Goal: Task Accomplishment & Management: Use online tool/utility

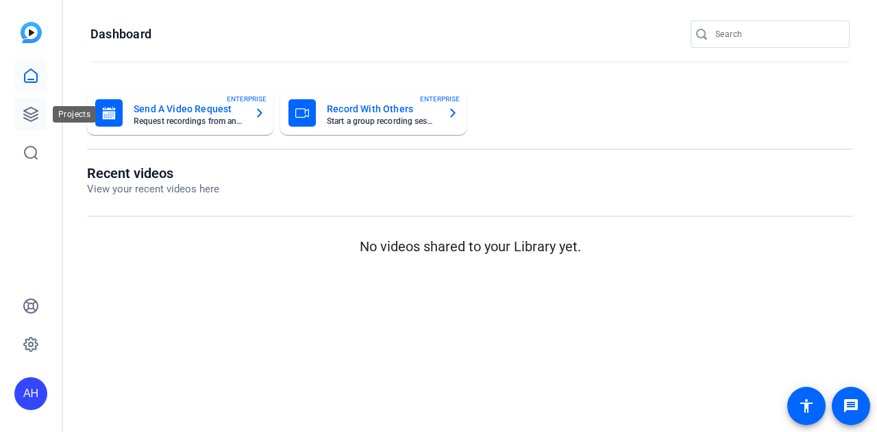
click at [29, 114] on icon at bounding box center [31, 114] width 16 height 16
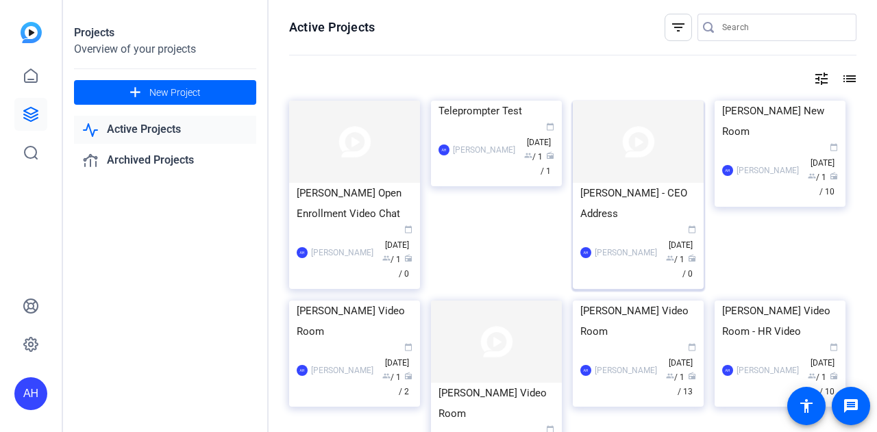
click at [655, 147] on img at bounding box center [638, 142] width 131 height 82
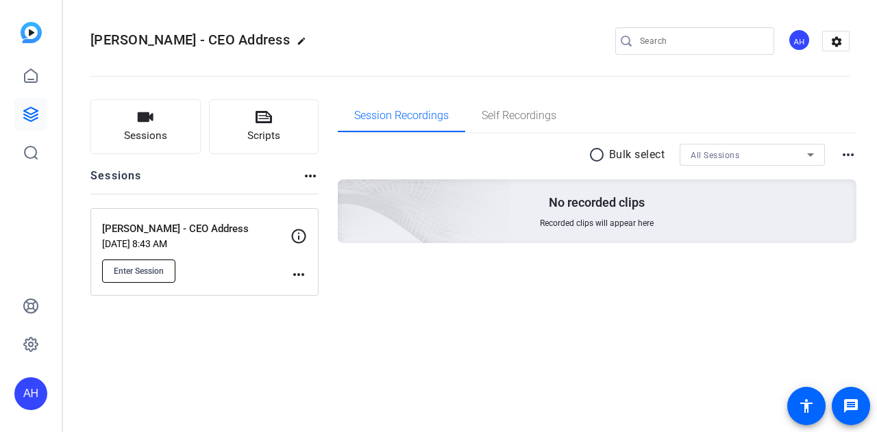
click at [147, 271] on span "Enter Session" at bounding box center [139, 271] width 50 height 11
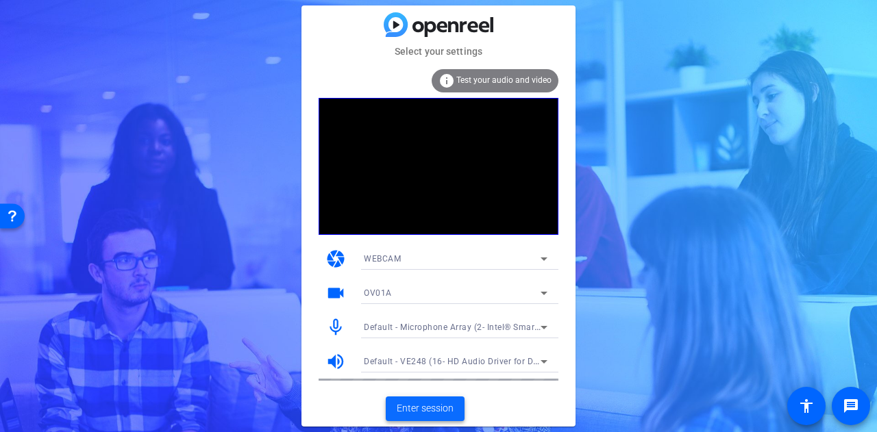
click at [430, 405] on span "Enter session" at bounding box center [425, 408] width 57 height 14
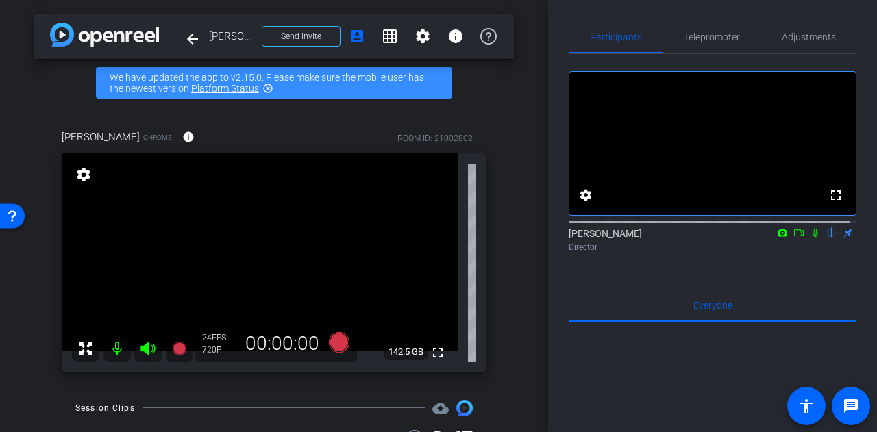
click at [499, 105] on div "arrow_back [PERSON_NAME] - CEO Address Back to project Send invite account_box …" at bounding box center [274, 216] width 548 height 432
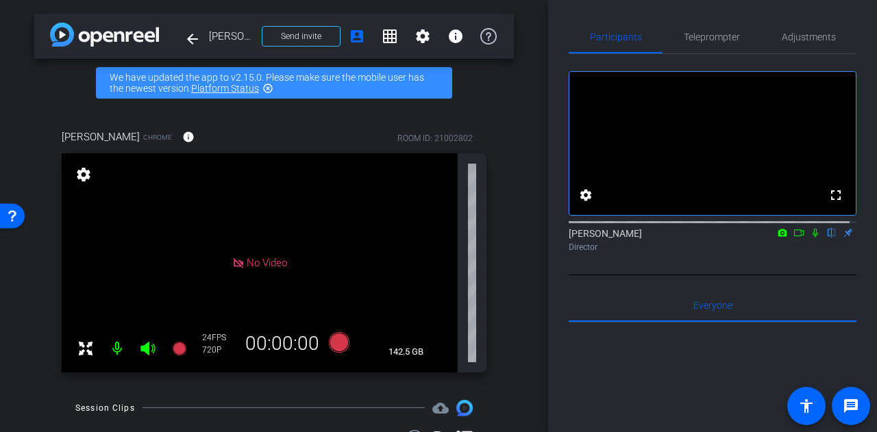
click at [793, 238] on icon at bounding box center [798, 233] width 11 height 10
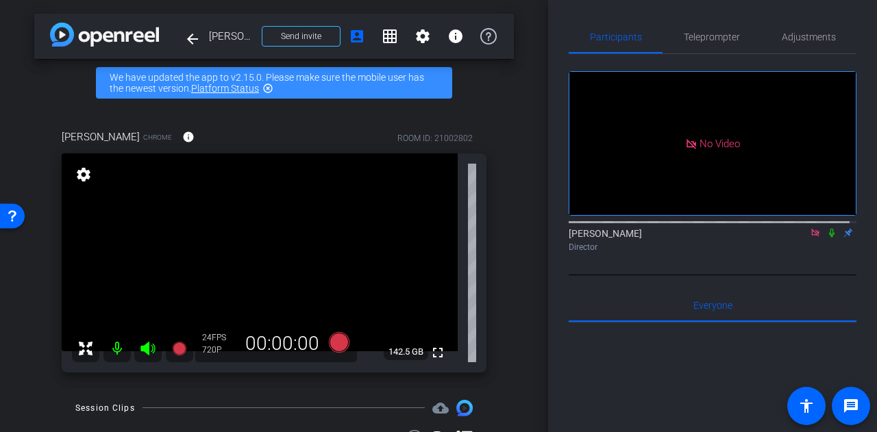
click at [810, 238] on icon at bounding box center [815, 233] width 11 height 10
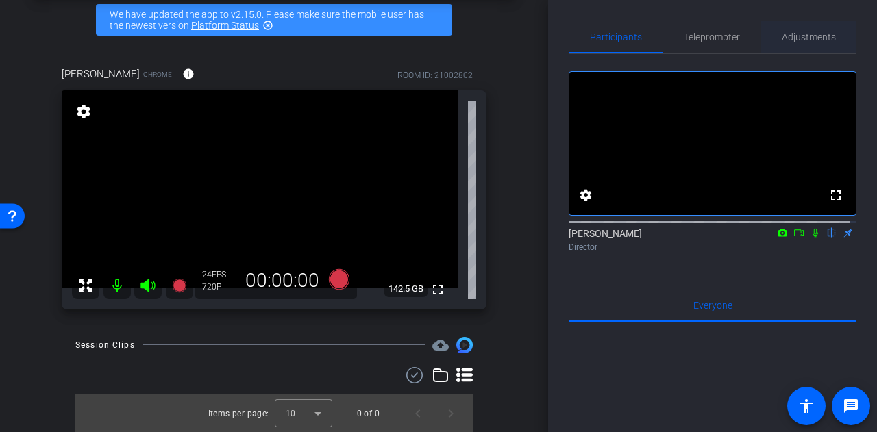
click at [803, 36] on span "Adjustments" at bounding box center [808, 37] width 54 height 10
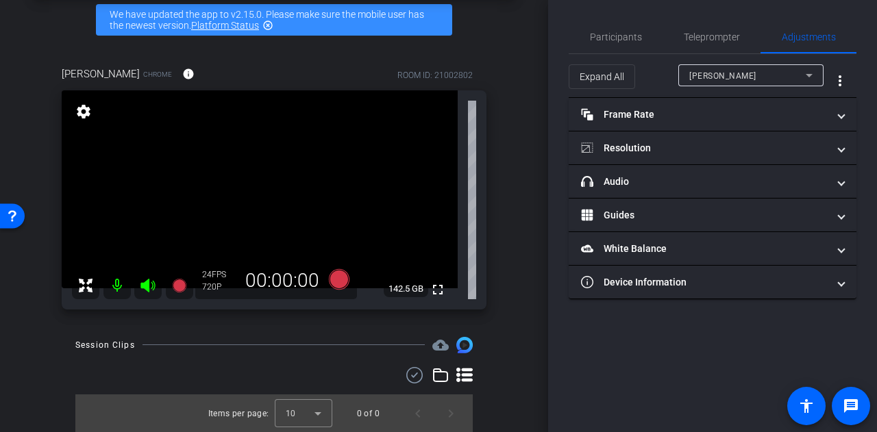
click at [716, 73] on span "[PERSON_NAME]" at bounding box center [722, 76] width 67 height 10
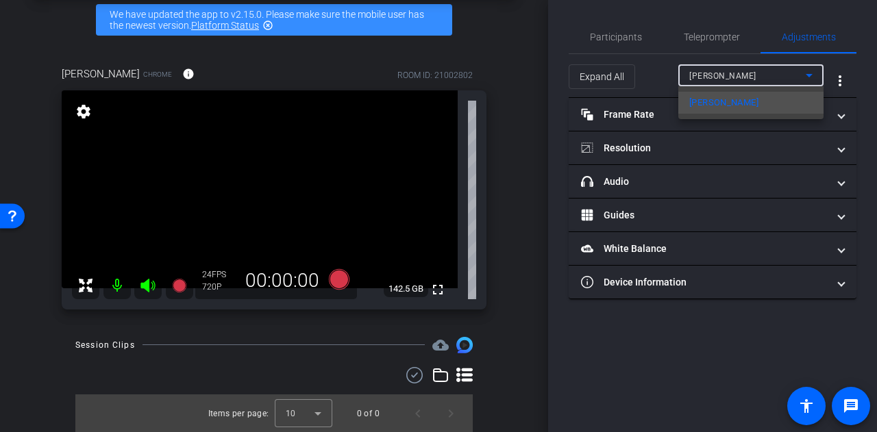
click at [511, 46] on div at bounding box center [438, 216] width 877 height 432
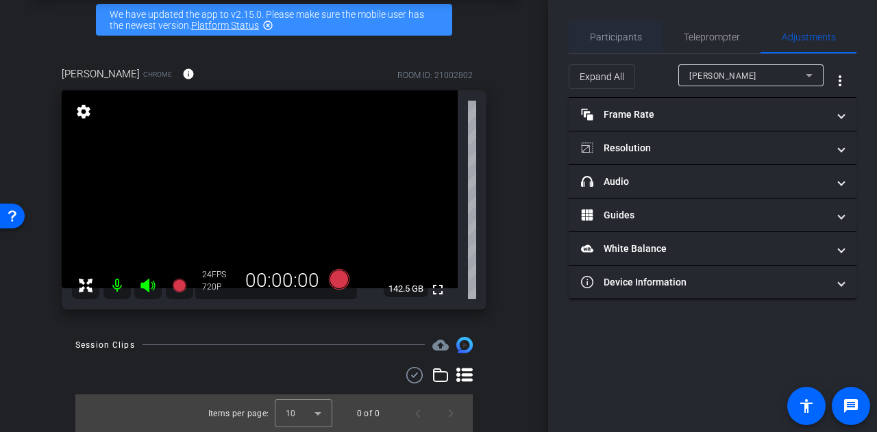
click at [631, 32] on span "Participants" at bounding box center [616, 37] width 52 height 10
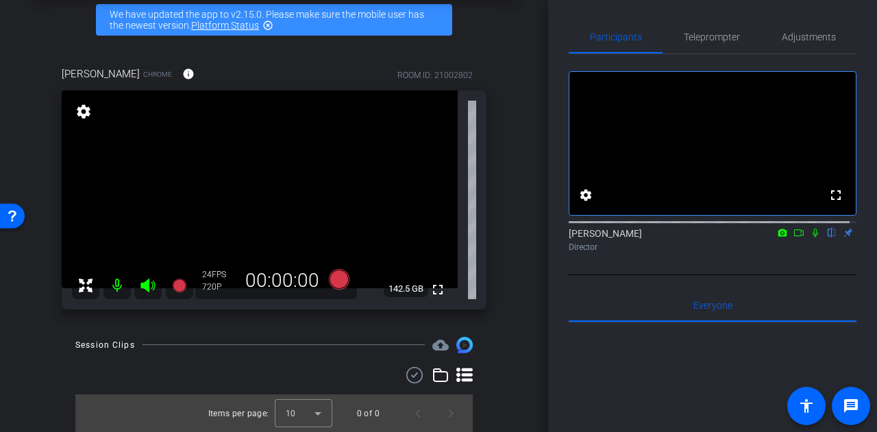
click at [518, 39] on div "arrow_back [PERSON_NAME] - CEO Address Back to project Send invite account_box …" at bounding box center [274, 153] width 548 height 432
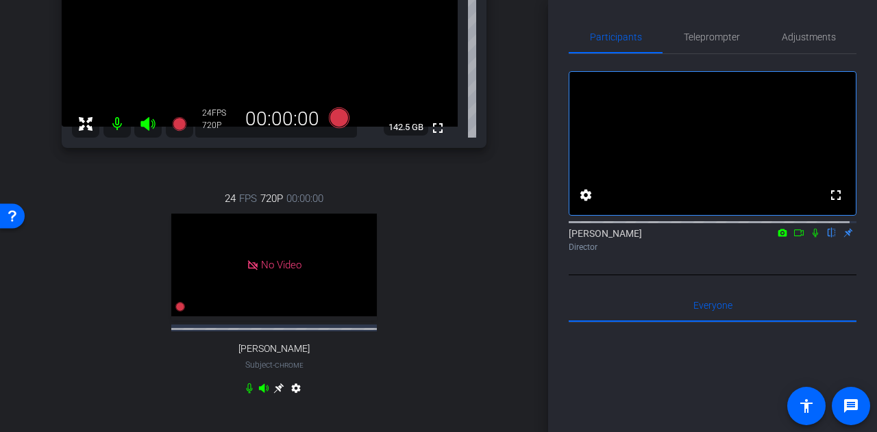
scroll to position [337, 0]
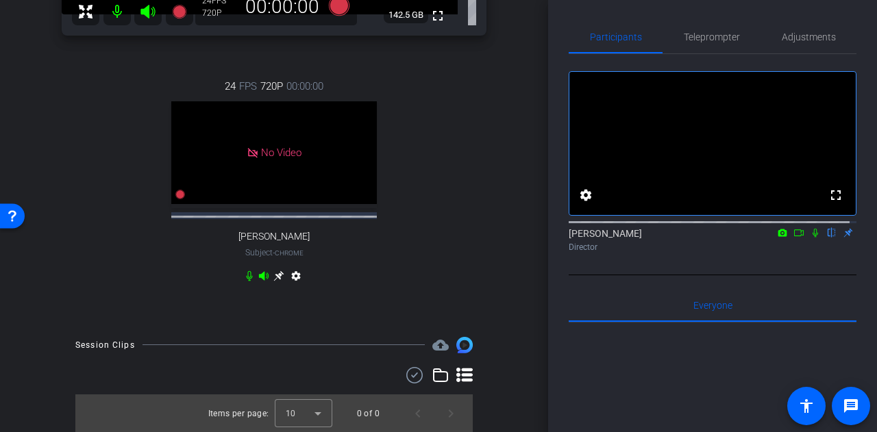
click at [273, 272] on icon at bounding box center [278, 276] width 11 height 11
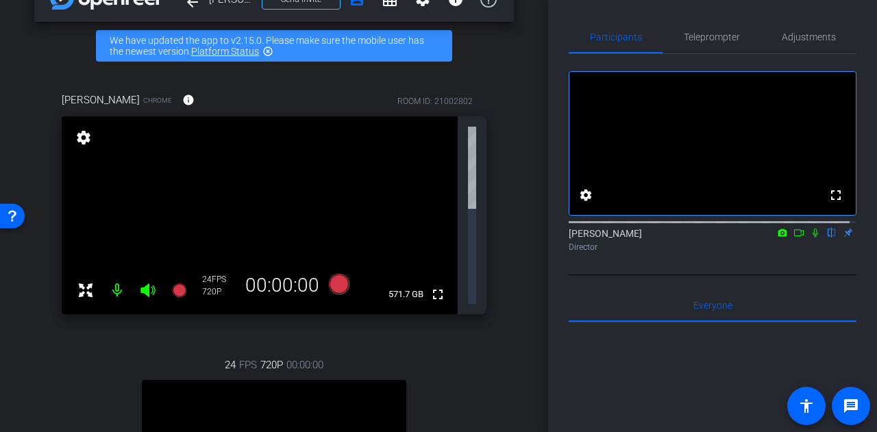
scroll to position [0, 0]
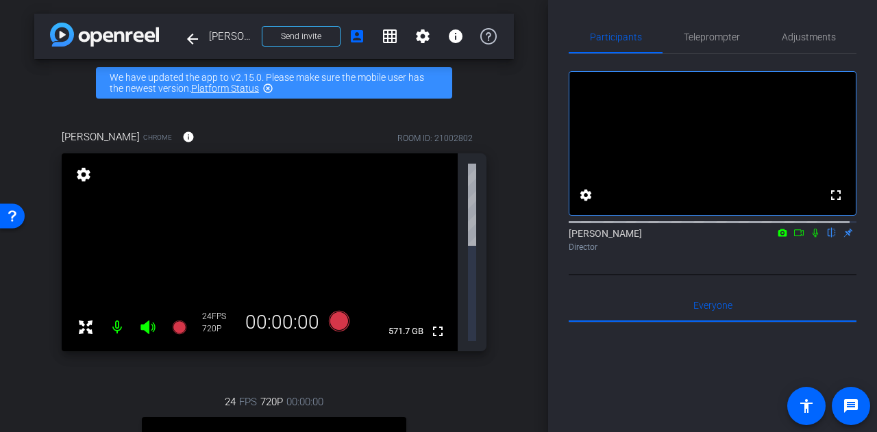
click at [84, 174] on mat-icon "settings" at bounding box center [83, 174] width 19 height 16
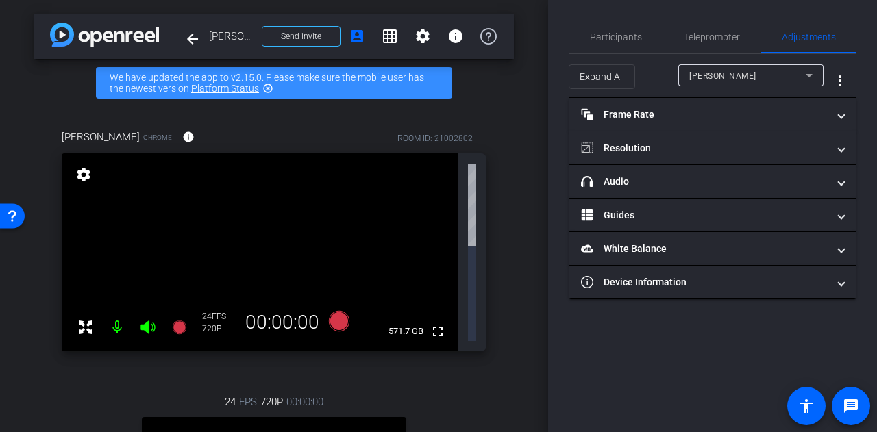
click at [84, 174] on mat-icon "settings" at bounding box center [83, 174] width 19 height 16
click at [37, 155] on div "[PERSON_NAME] Chrome info ROOM ID: 21002802 fullscreen settings 571.7 GB 24 FPS…" at bounding box center [273, 388] width 479 height 562
click at [490, 95] on div "arrow_back [PERSON_NAME] - CEO Address Back to project Send invite account_box …" at bounding box center [274, 216] width 548 height 432
click at [505, 95] on div "arrow_back [PERSON_NAME] - CEO Address Back to project Send invite account_box …" at bounding box center [274, 216] width 548 height 432
type input "11000"
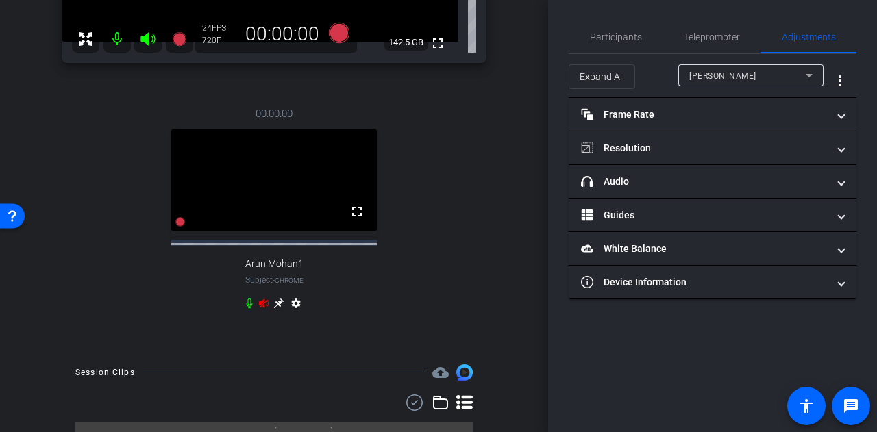
scroll to position [337, 0]
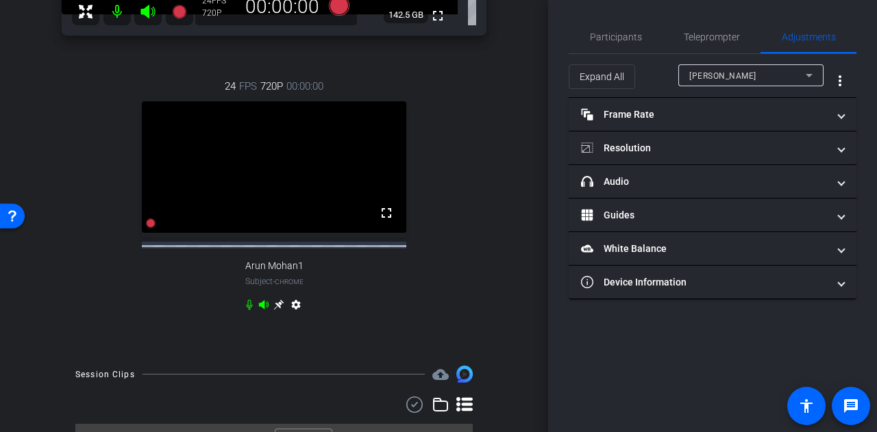
click at [277, 310] on icon at bounding box center [278, 305] width 10 height 10
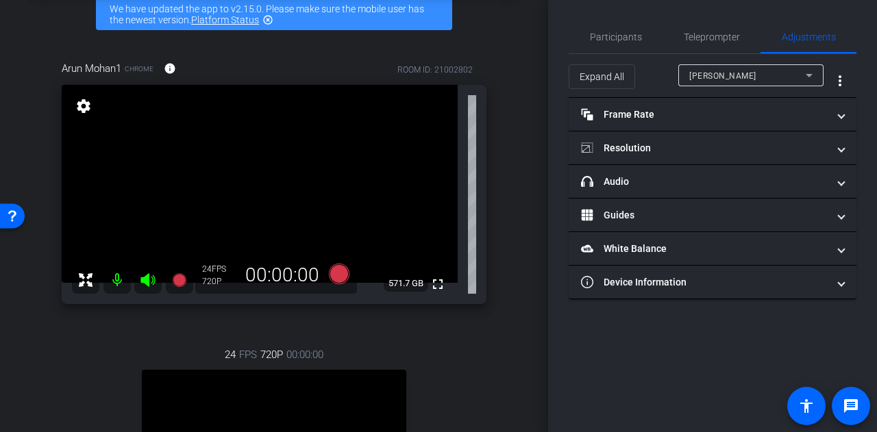
scroll to position [0, 0]
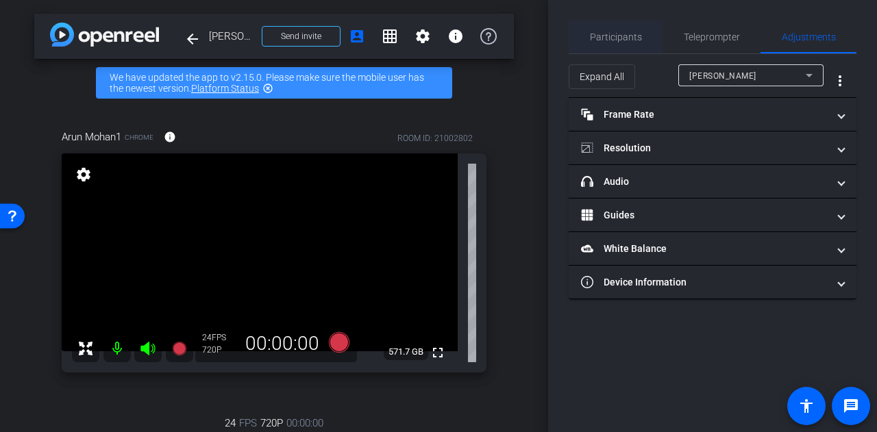
click at [622, 38] on span "Participants" at bounding box center [616, 37] width 52 height 10
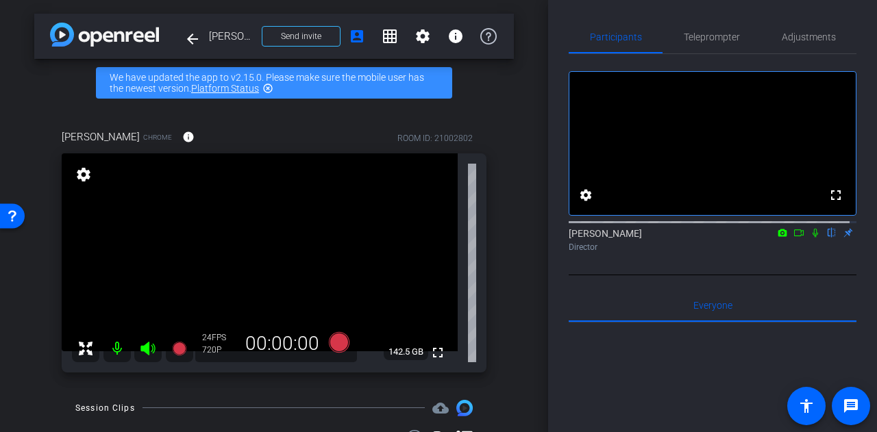
click at [516, 124] on div "arrow_back [PERSON_NAME] - CEO Address Back to project Send invite account_box …" at bounding box center [274, 216] width 548 height 432
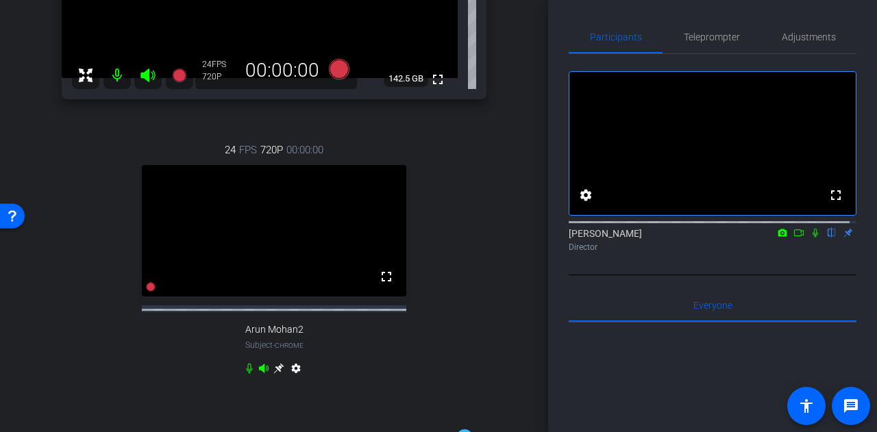
scroll to position [274, 0]
click at [274, 373] on icon at bounding box center [278, 368] width 10 height 10
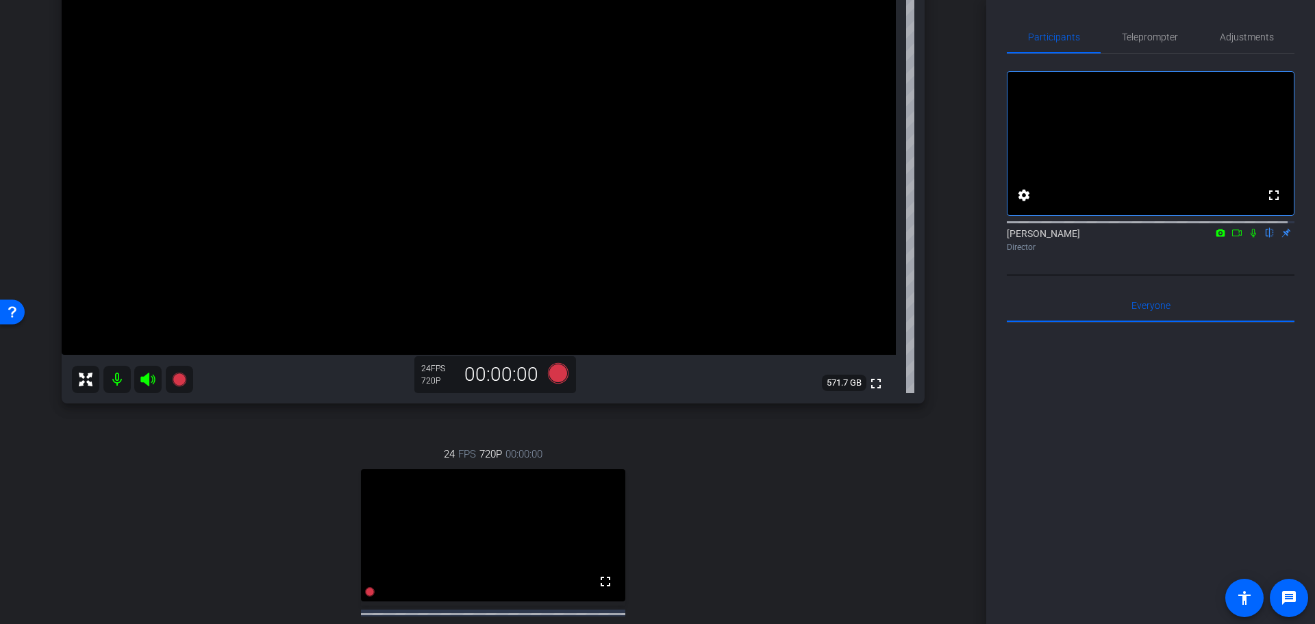
scroll to position [205, 0]
click at [876, 37] on span "Adjustments" at bounding box center [1247, 37] width 54 height 10
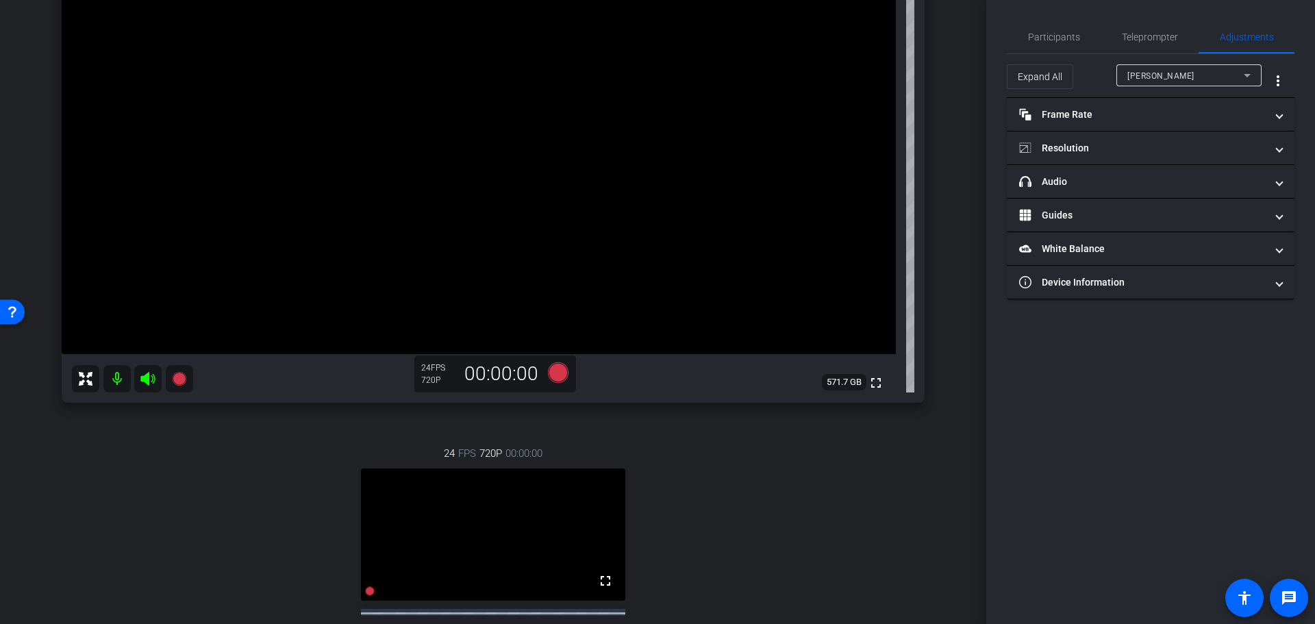
click at [876, 71] on span "[PERSON_NAME]" at bounding box center [1160, 76] width 67 height 10
click at [876, 121] on span "Arun Mohan2" at bounding box center [1154, 124] width 54 height 16
type input "11000"
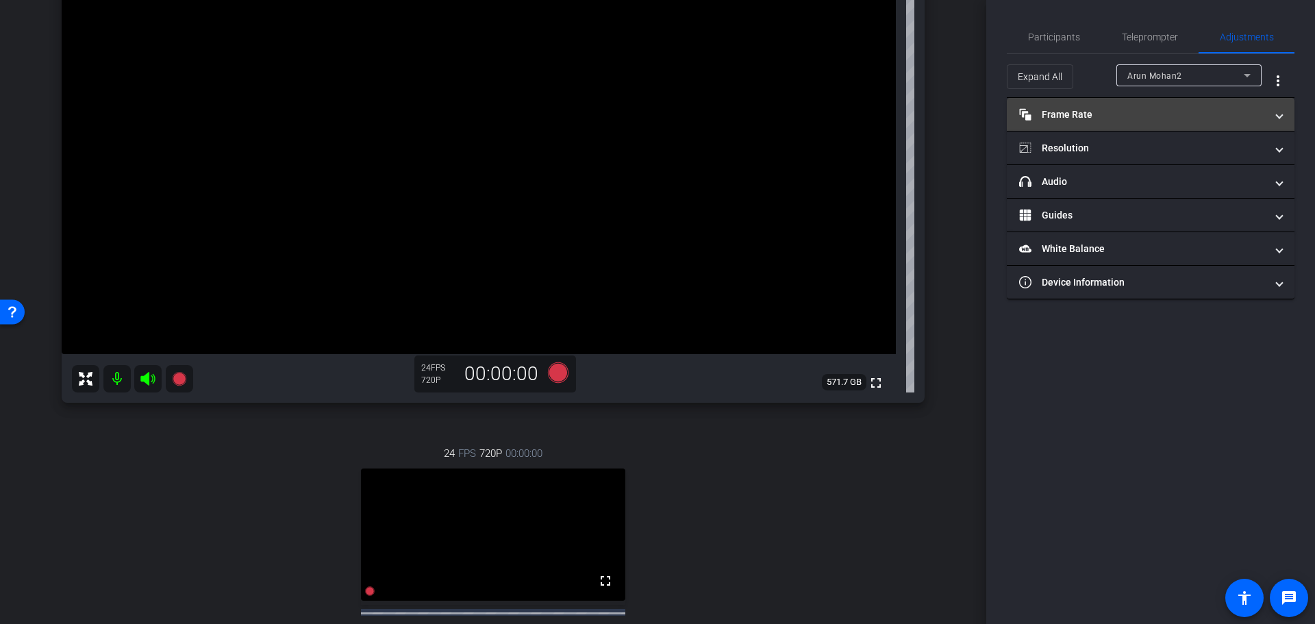
click at [876, 108] on mat-panel-title "Frame Rate Frame Rate" at bounding box center [1142, 115] width 247 height 14
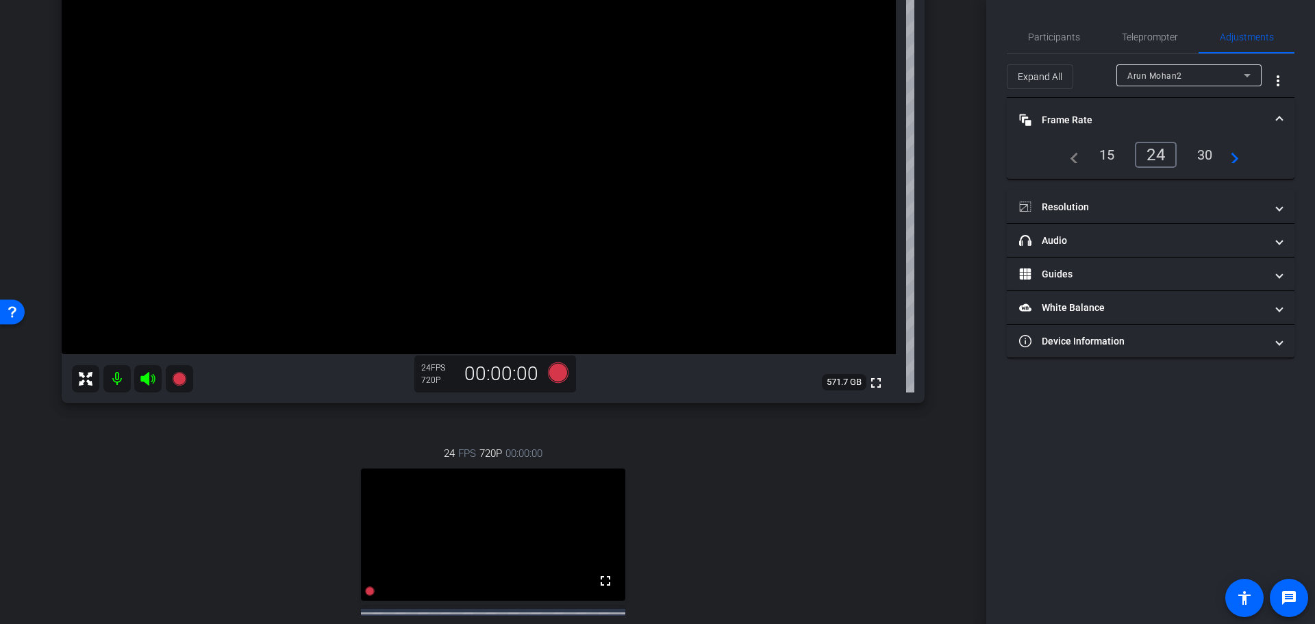
click at [876, 153] on div "30" at bounding box center [1205, 154] width 36 height 23
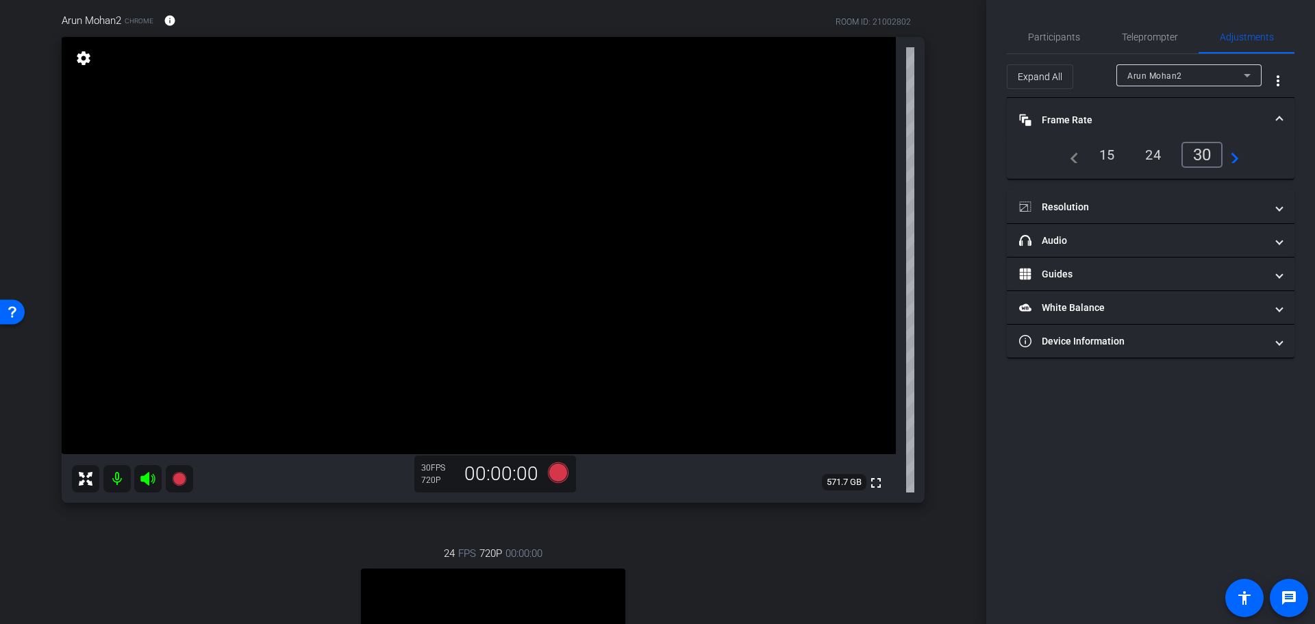
scroll to position [137, 0]
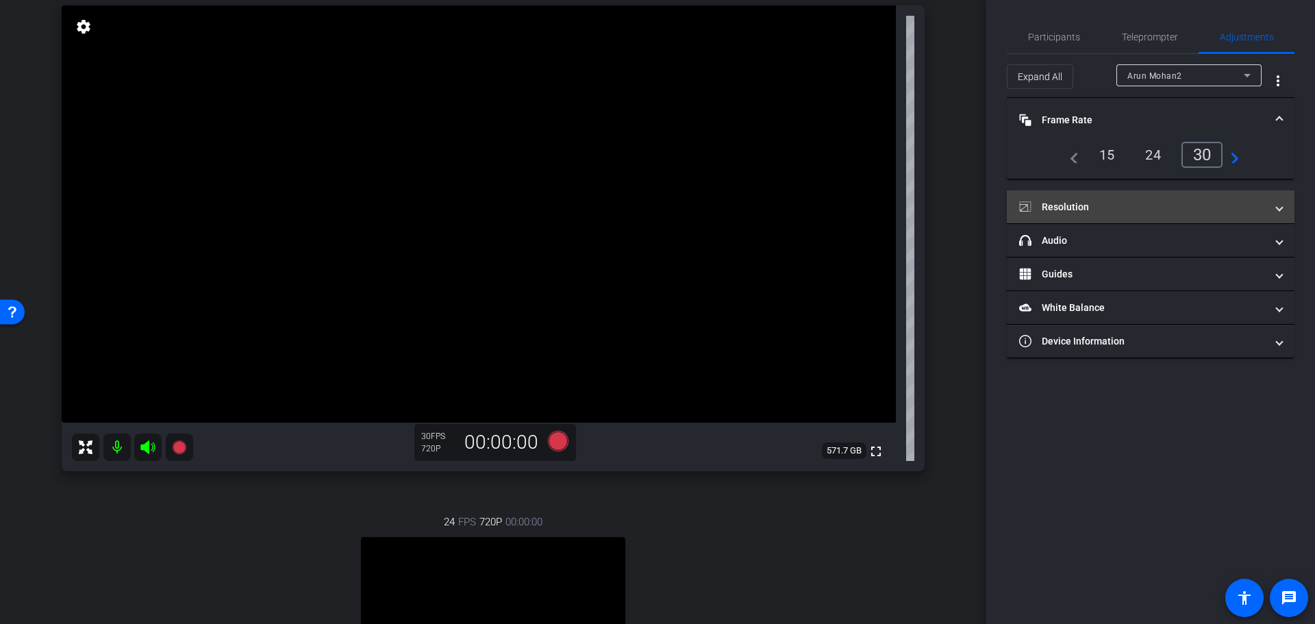
click at [876, 203] on mat-panel-title "Resolution" at bounding box center [1142, 207] width 247 height 14
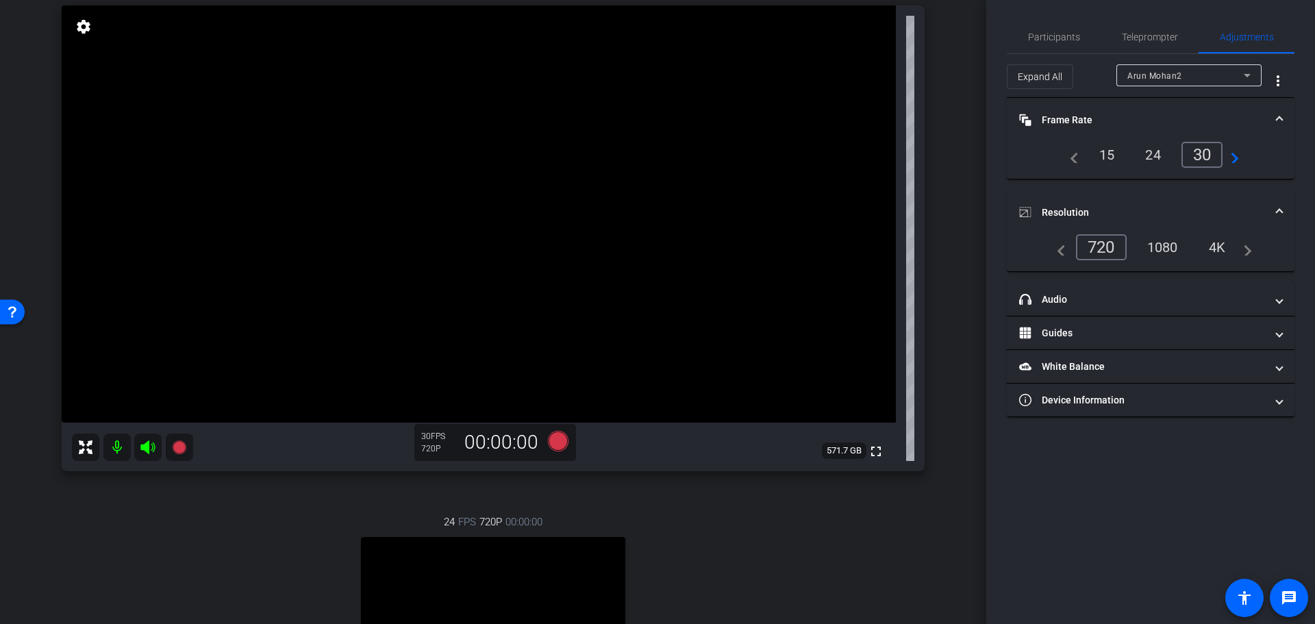
click at [876, 231] on div "arrow_back [PERSON_NAME] - CEO Address Back to project Send invite account_box …" at bounding box center [493, 175] width 986 height 624
click at [876, 296] on mat-panel-title "headphone icon Audio" at bounding box center [1142, 299] width 247 height 14
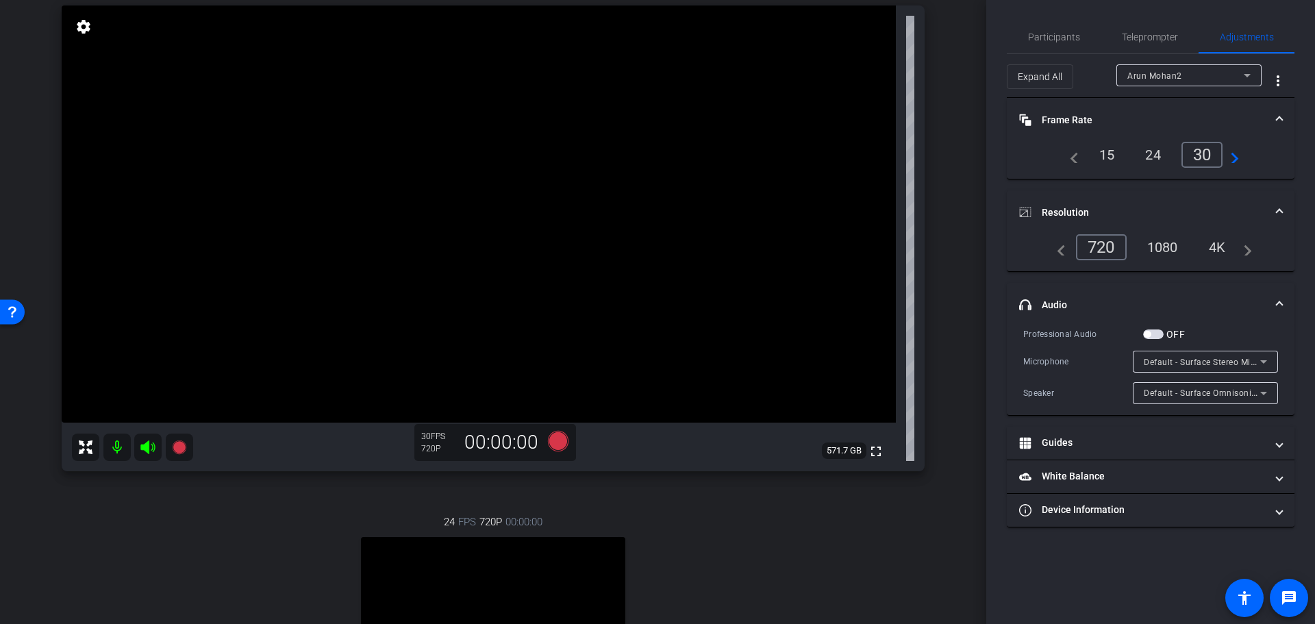
click at [876, 302] on mat-panel-title "headphone icon Audio" at bounding box center [1142, 305] width 247 height 14
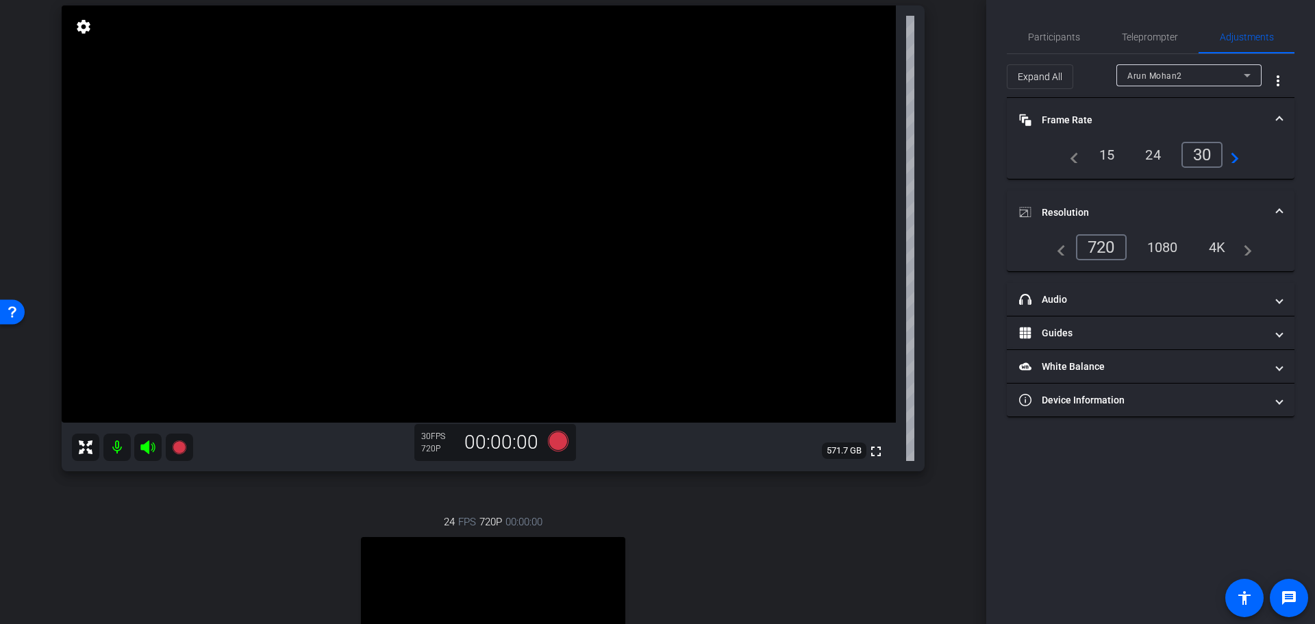
click at [876, 211] on mat-panel-title "Resolution" at bounding box center [1142, 212] width 247 height 14
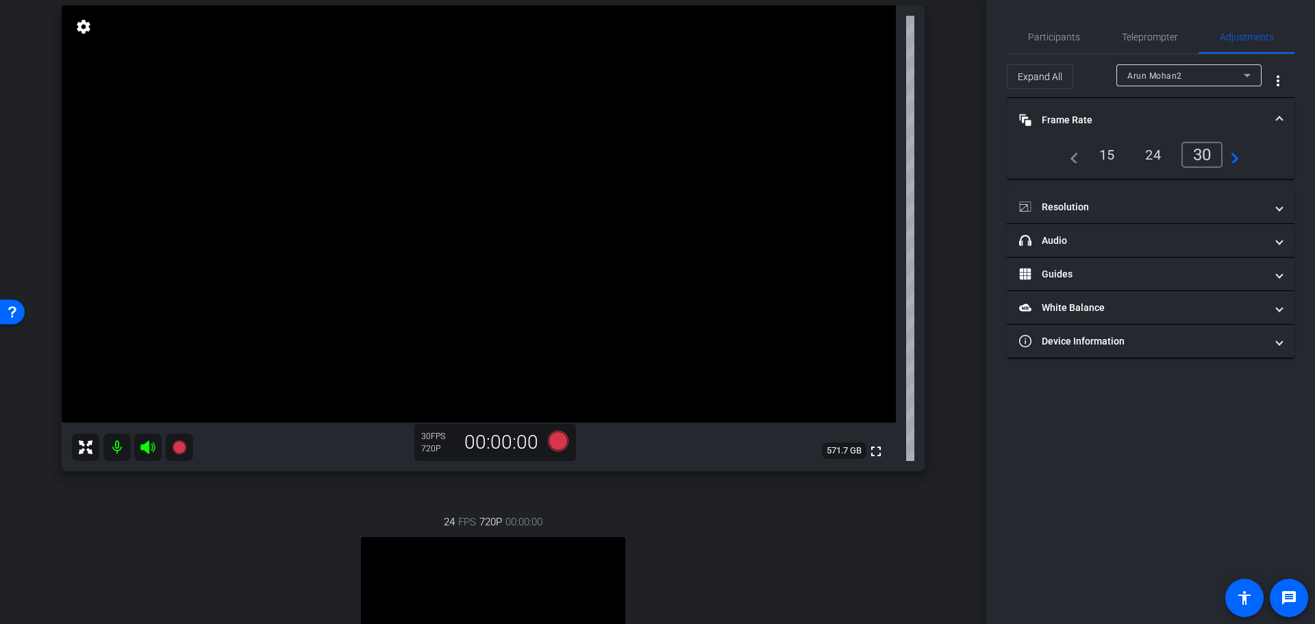
click at [876, 117] on mat-panel-title "Frame Rate Frame Rate" at bounding box center [1142, 120] width 247 height 14
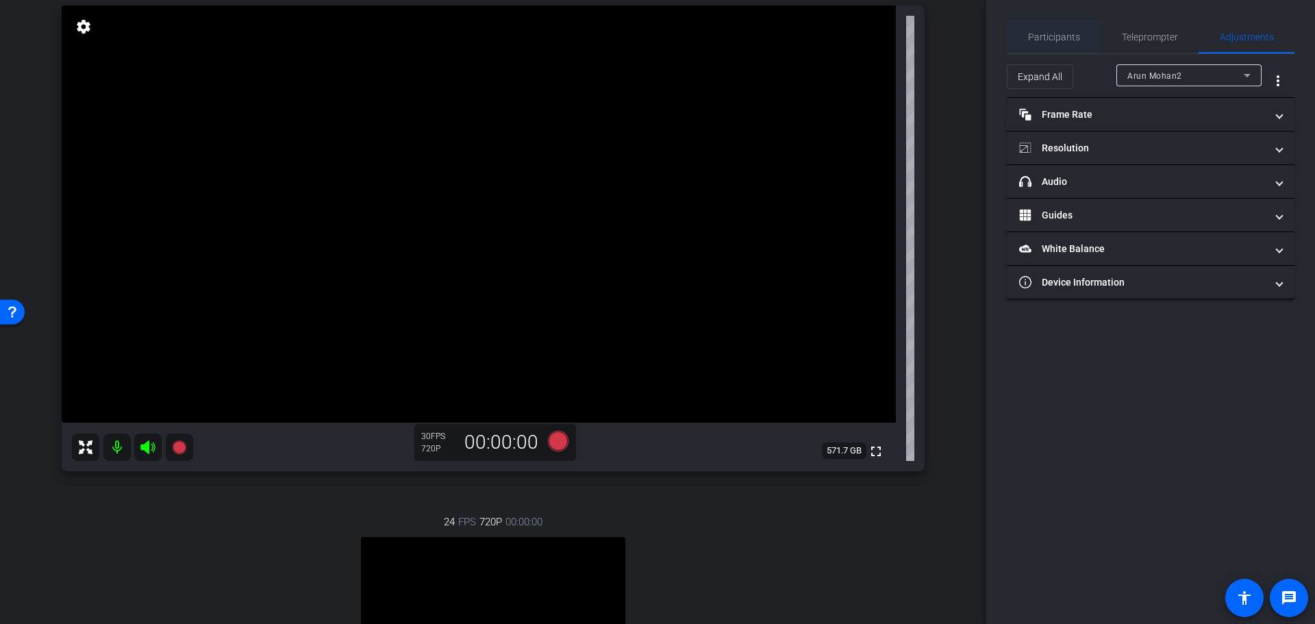
click at [876, 34] on span "Participants" at bounding box center [1054, 37] width 52 height 10
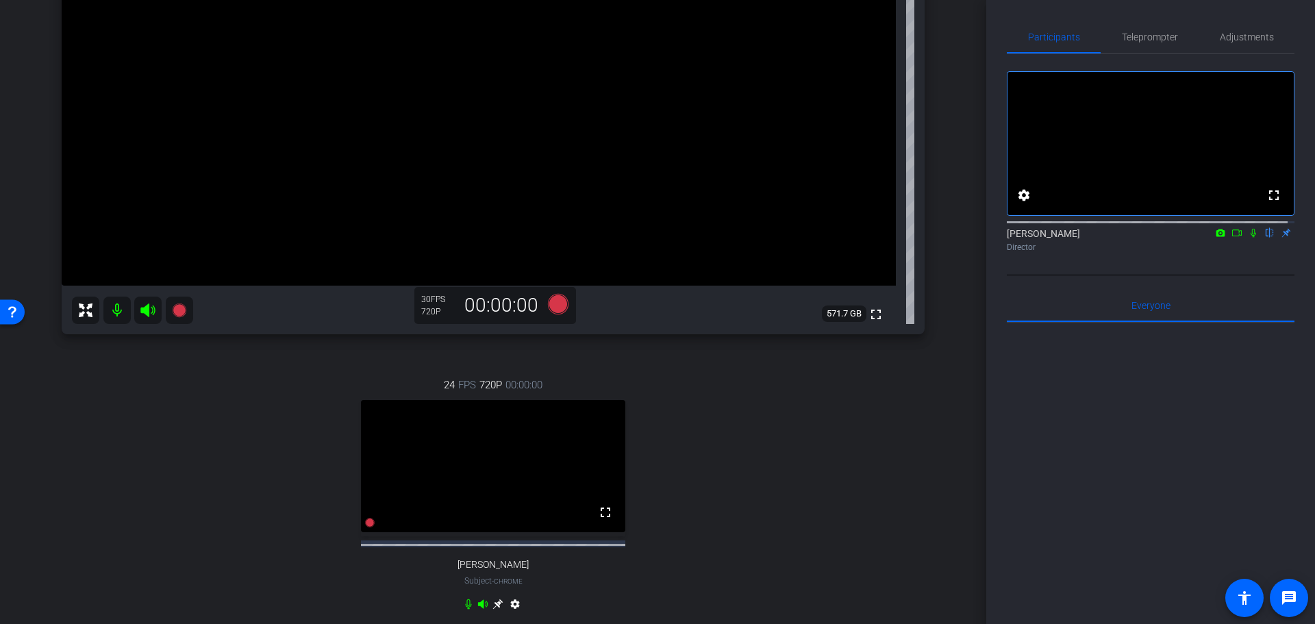
scroll to position [205, 0]
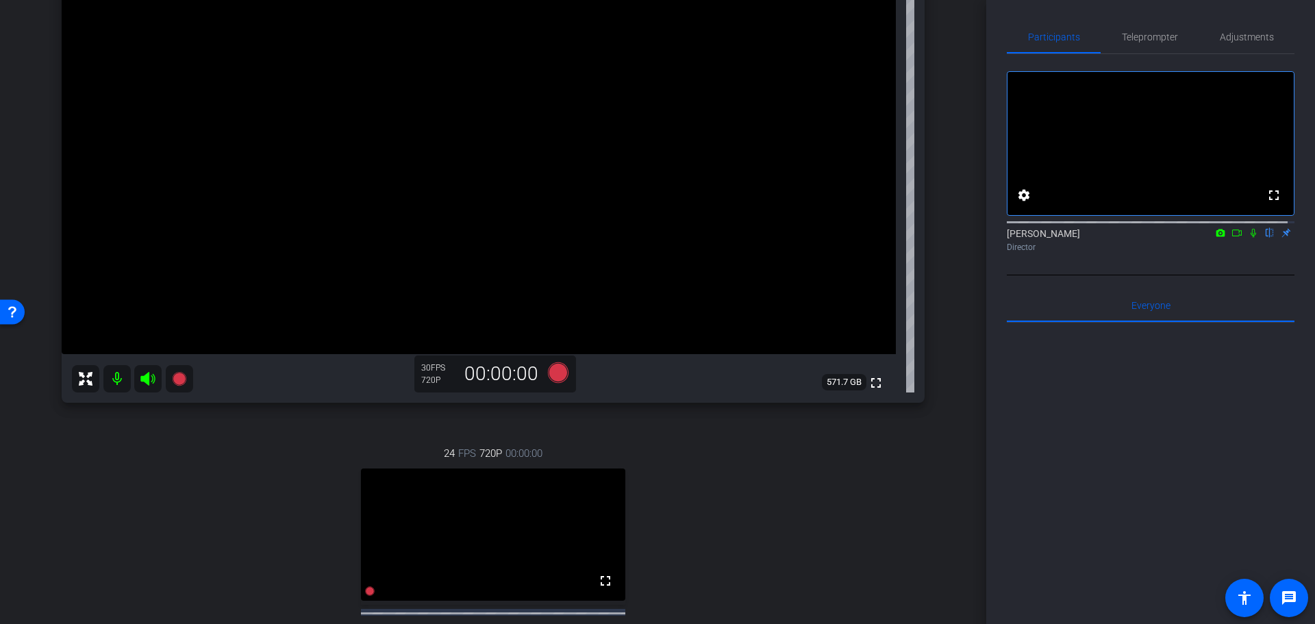
click at [876, 238] on icon at bounding box center [1253, 233] width 11 height 10
click at [552, 371] on icon at bounding box center [558, 372] width 21 height 21
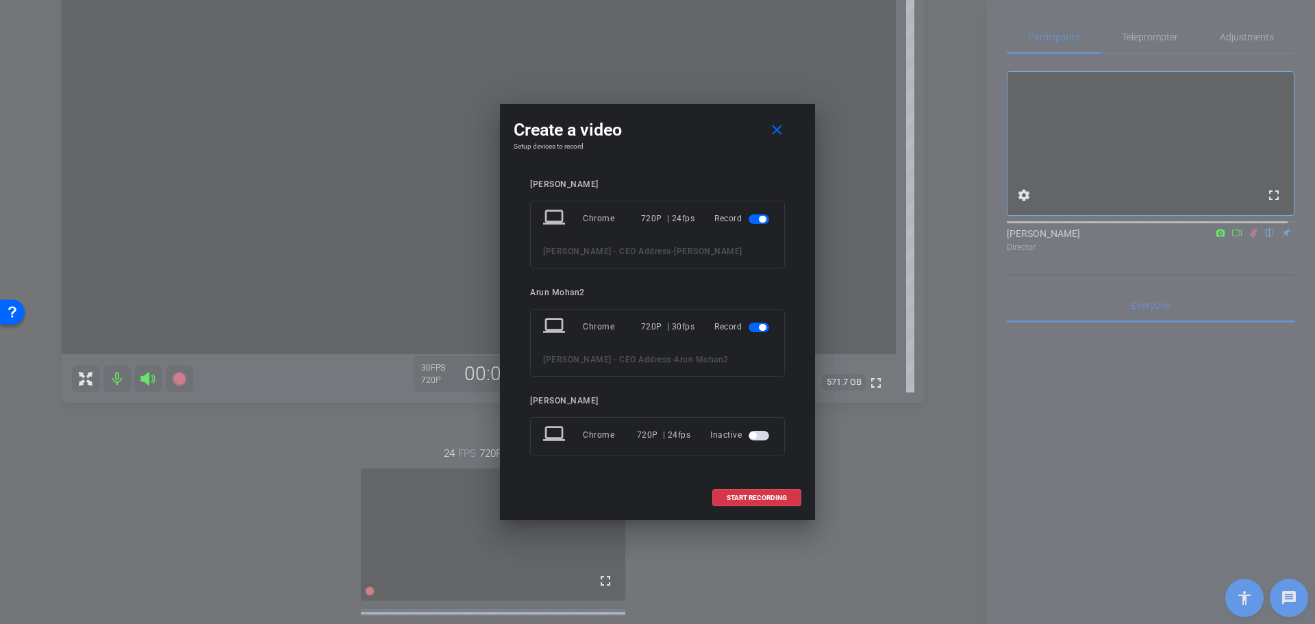
click at [755, 217] on span "button" at bounding box center [759, 219] width 21 height 10
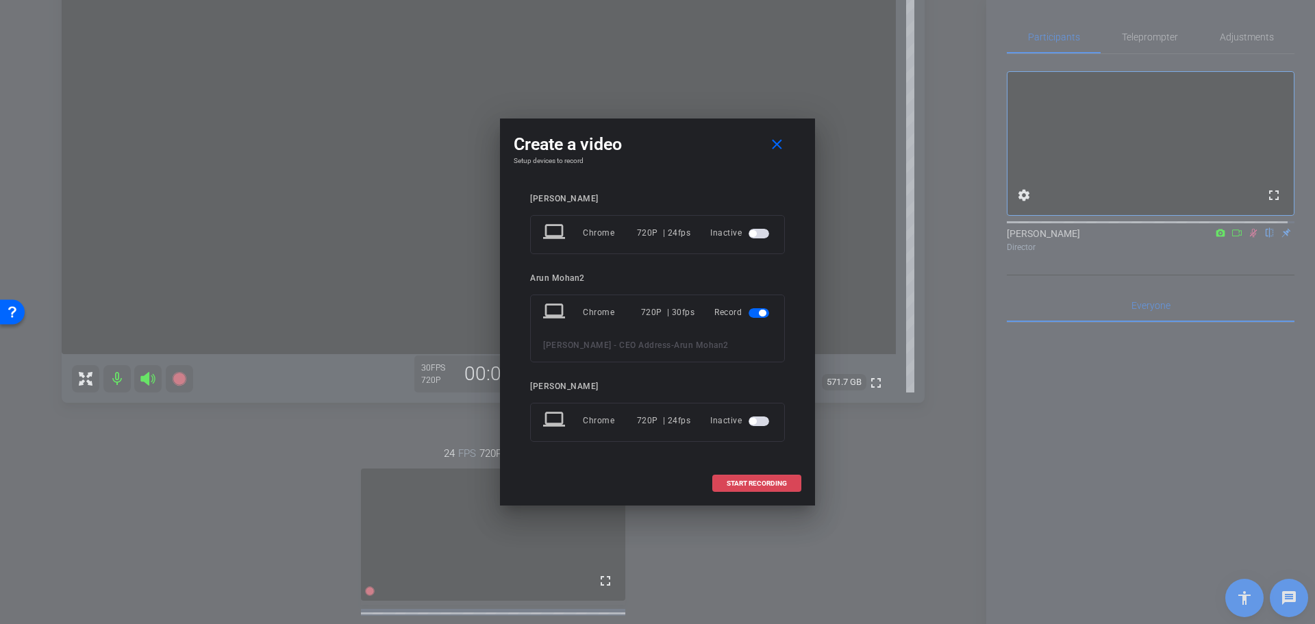
click at [757, 431] on span "START RECORDING" at bounding box center [757, 483] width 60 height 7
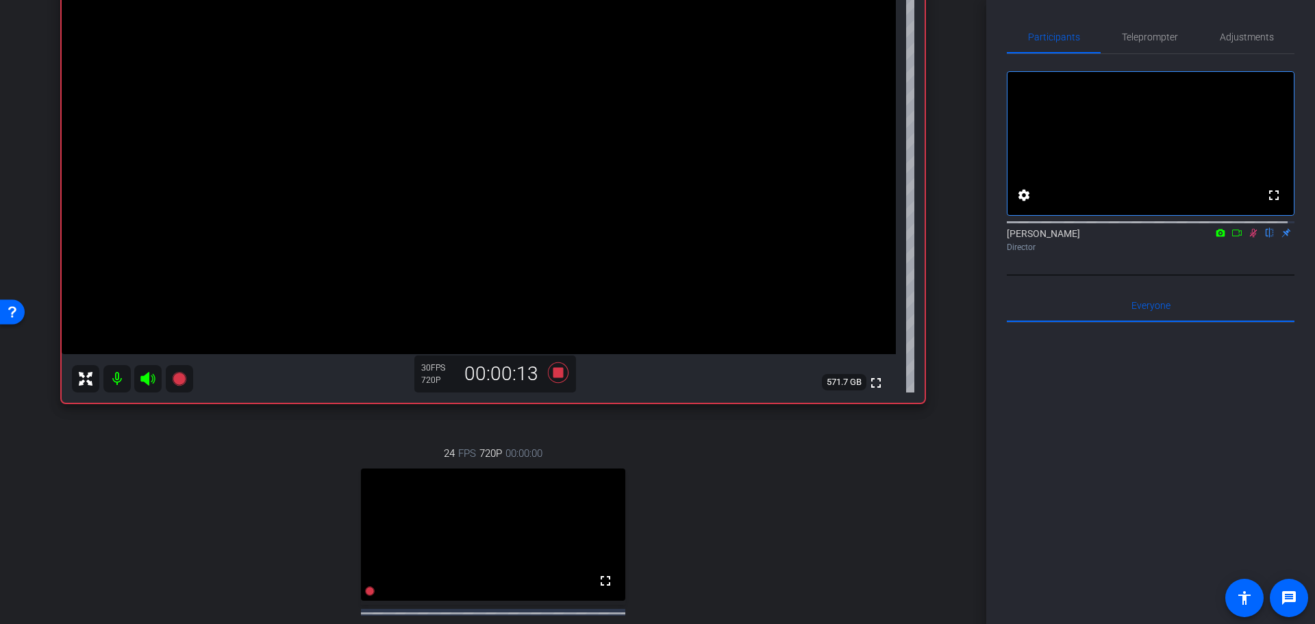
click at [876, 238] on icon at bounding box center [1253, 233] width 11 height 10
click at [552, 374] on icon at bounding box center [558, 372] width 21 height 21
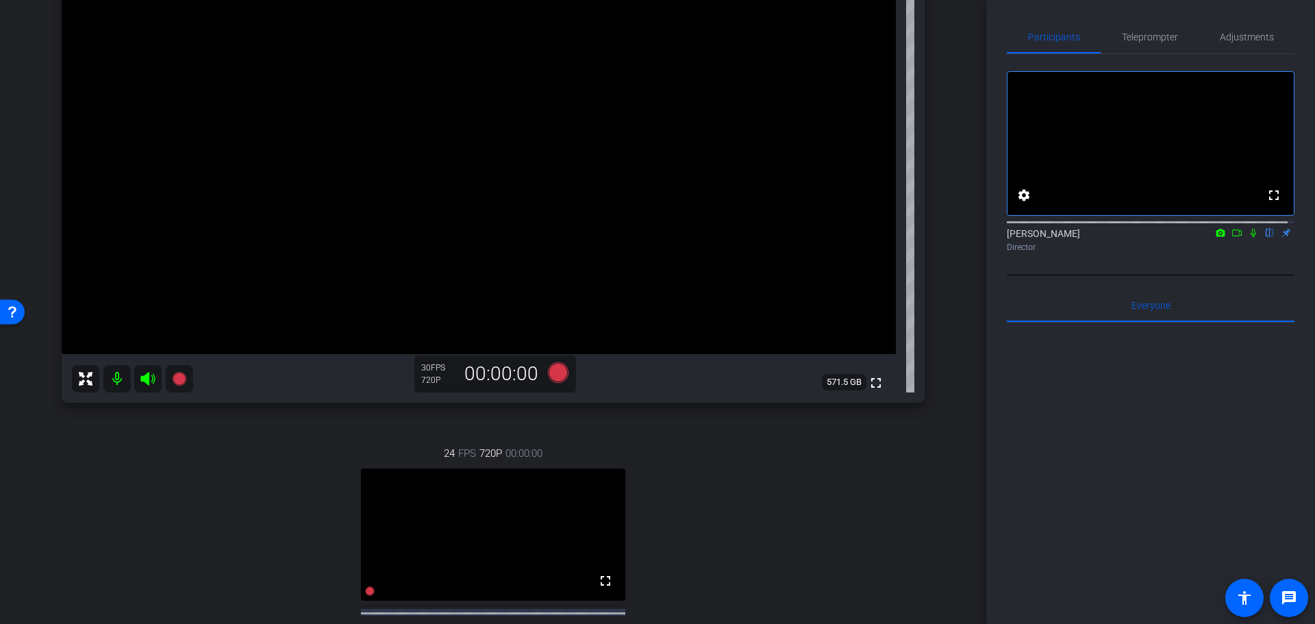
click at [649, 431] on div "24 FPS 720P 00:00:00 fullscreen [PERSON_NAME] Subject - Chrome settings" at bounding box center [493, 564] width 863 height 283
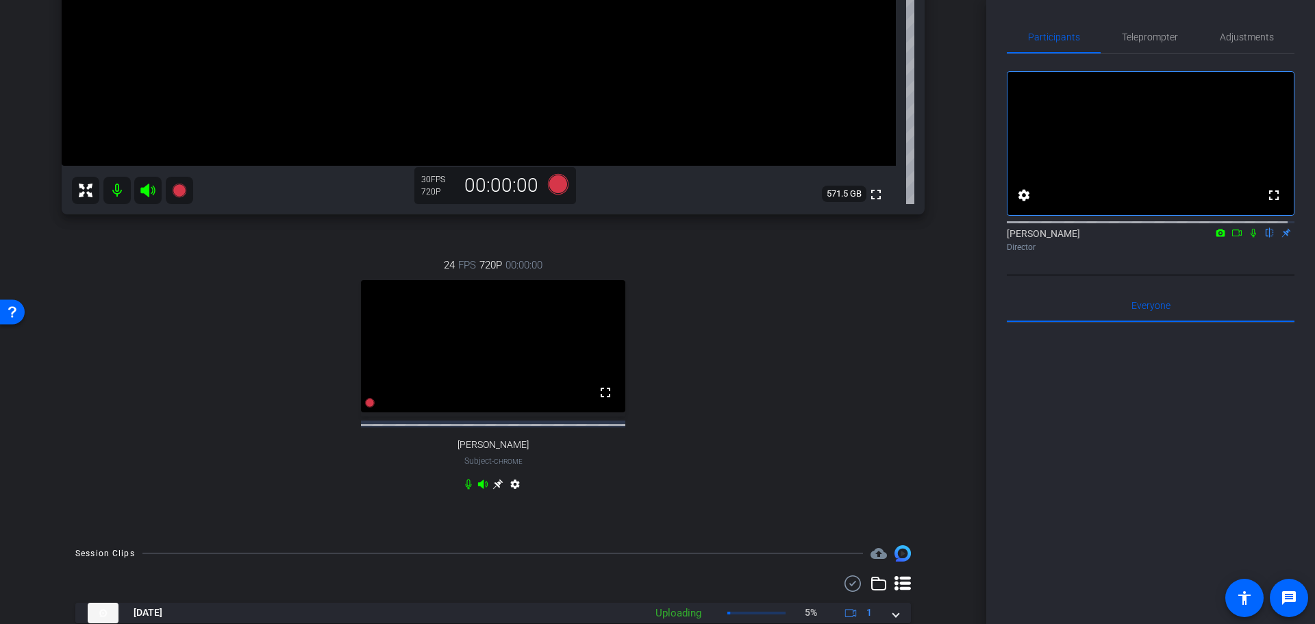
scroll to position [453, 0]
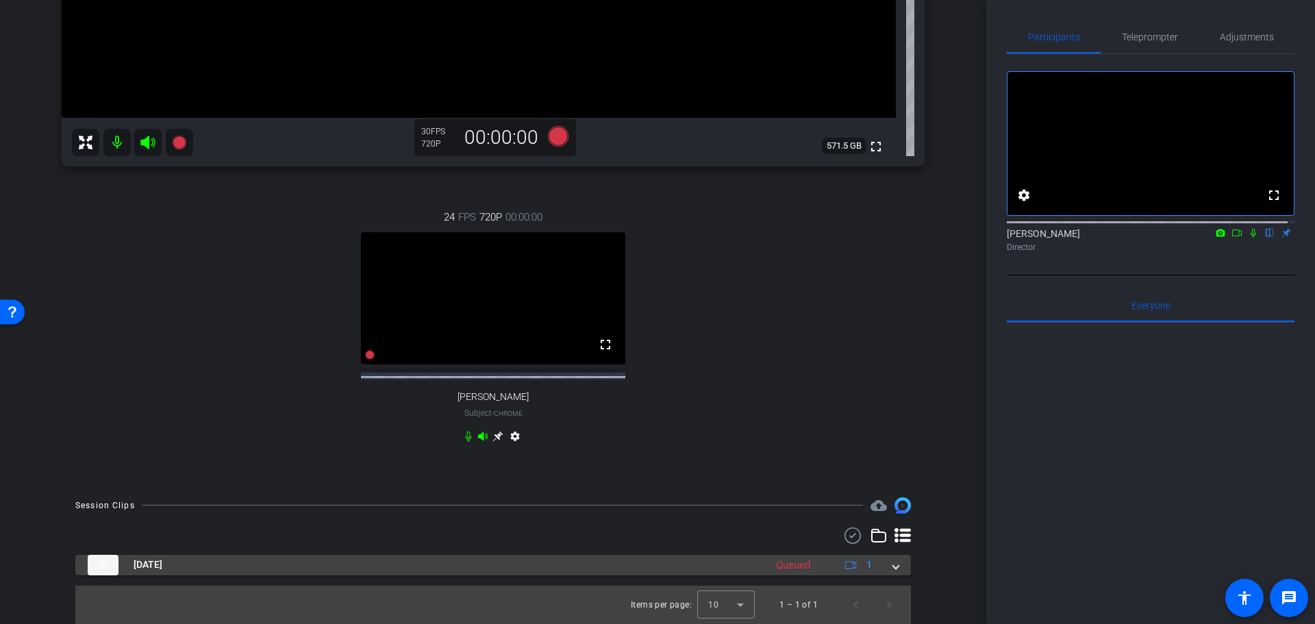
click at [699, 431] on mat-panel-title "[DATE]" at bounding box center [423, 565] width 671 height 21
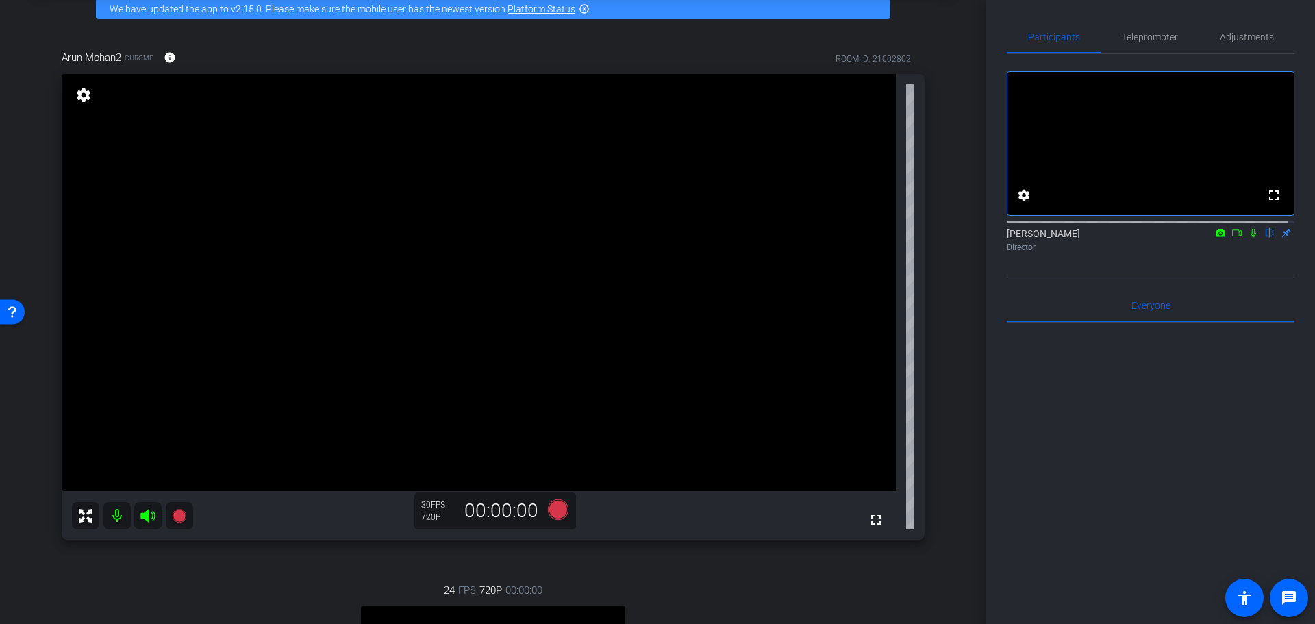
scroll to position [274, 0]
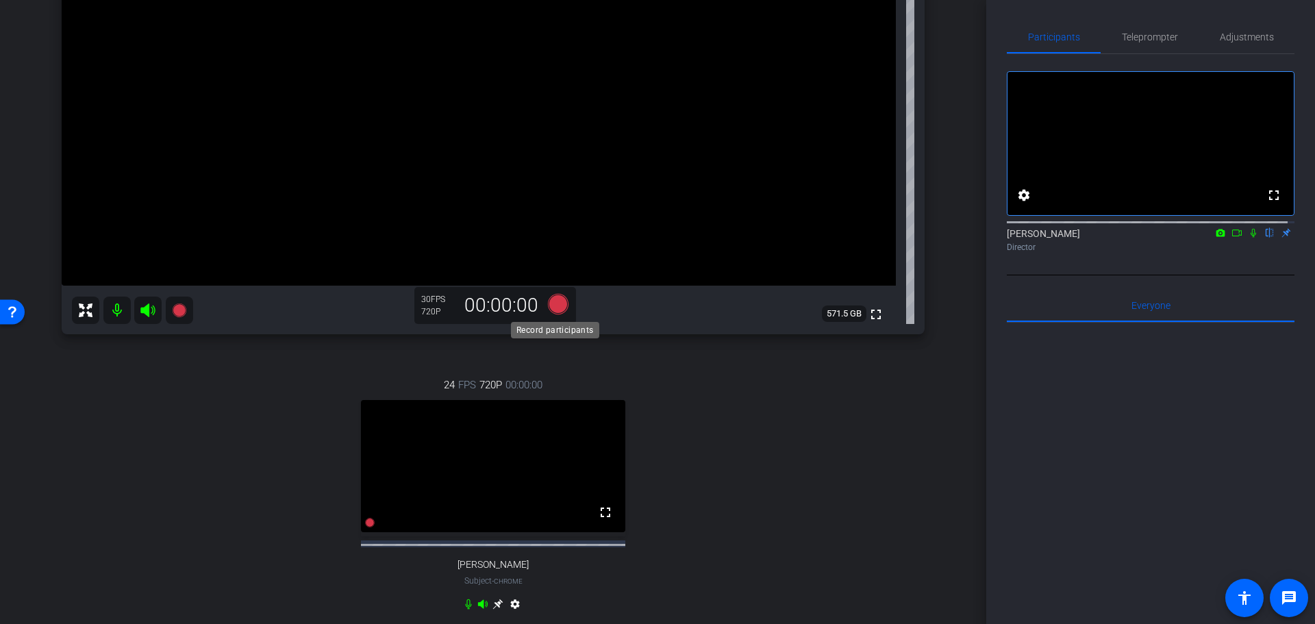
click at [553, 302] on icon at bounding box center [558, 303] width 21 height 21
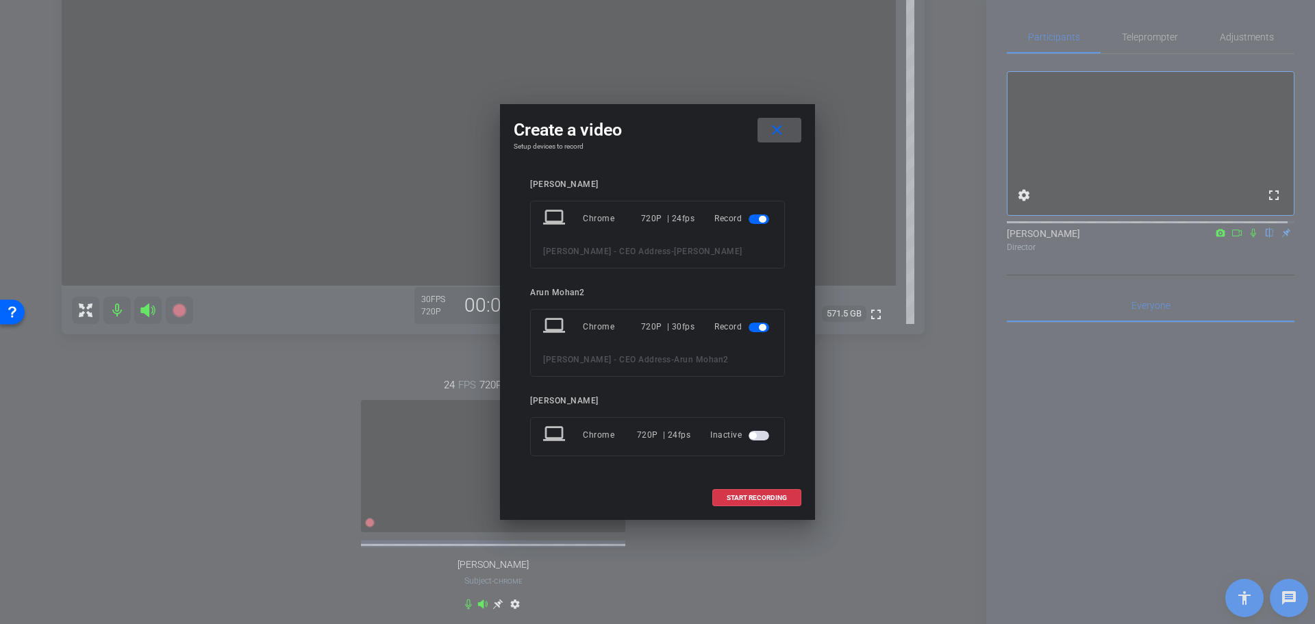
click at [759, 217] on span "button" at bounding box center [762, 219] width 7 height 7
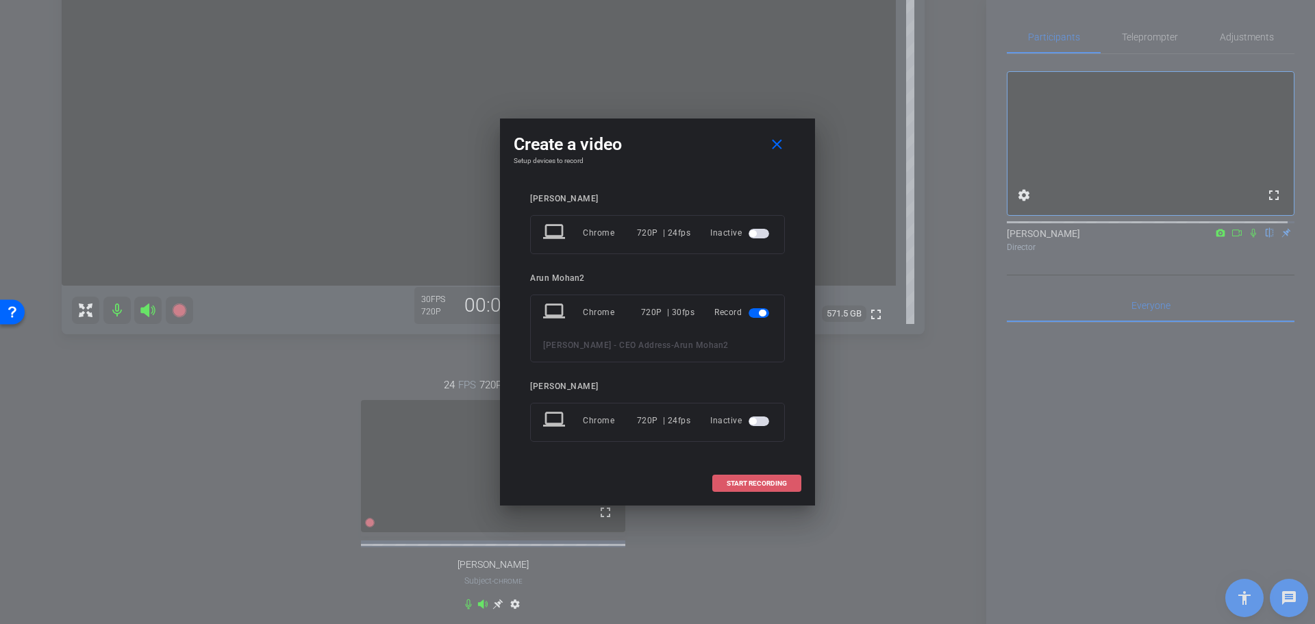
click at [743, 431] on span "START RECORDING" at bounding box center [757, 483] width 60 height 7
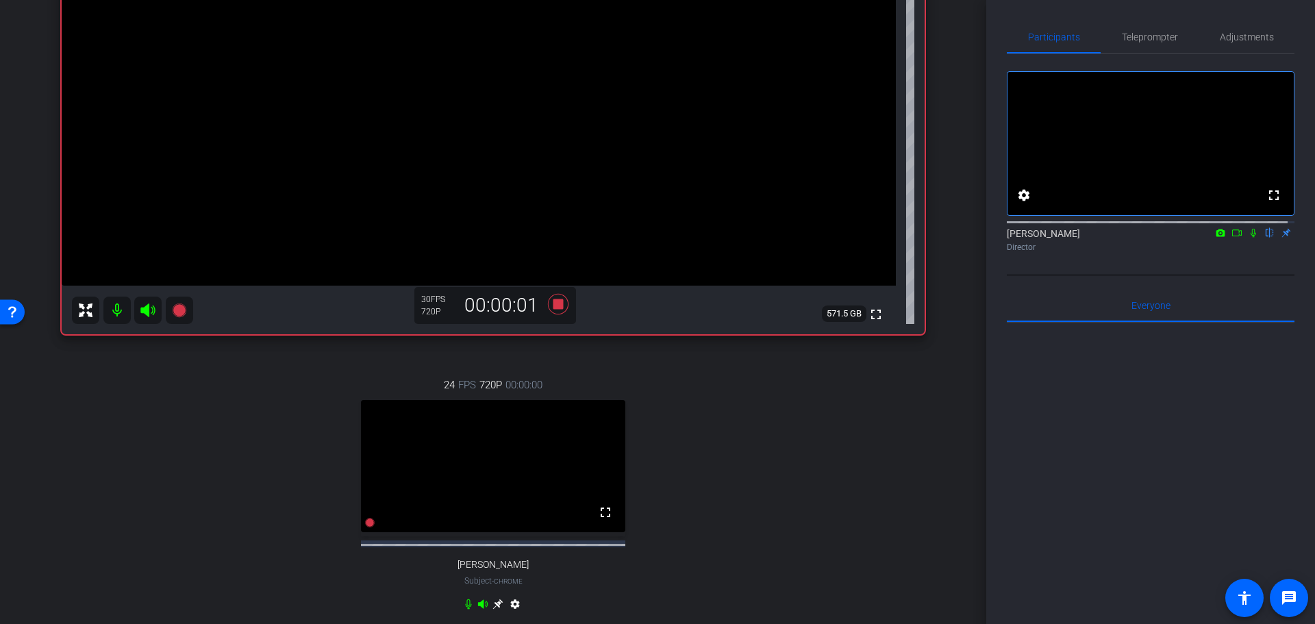
click at [876, 238] on icon at bounding box center [1253, 233] width 11 height 10
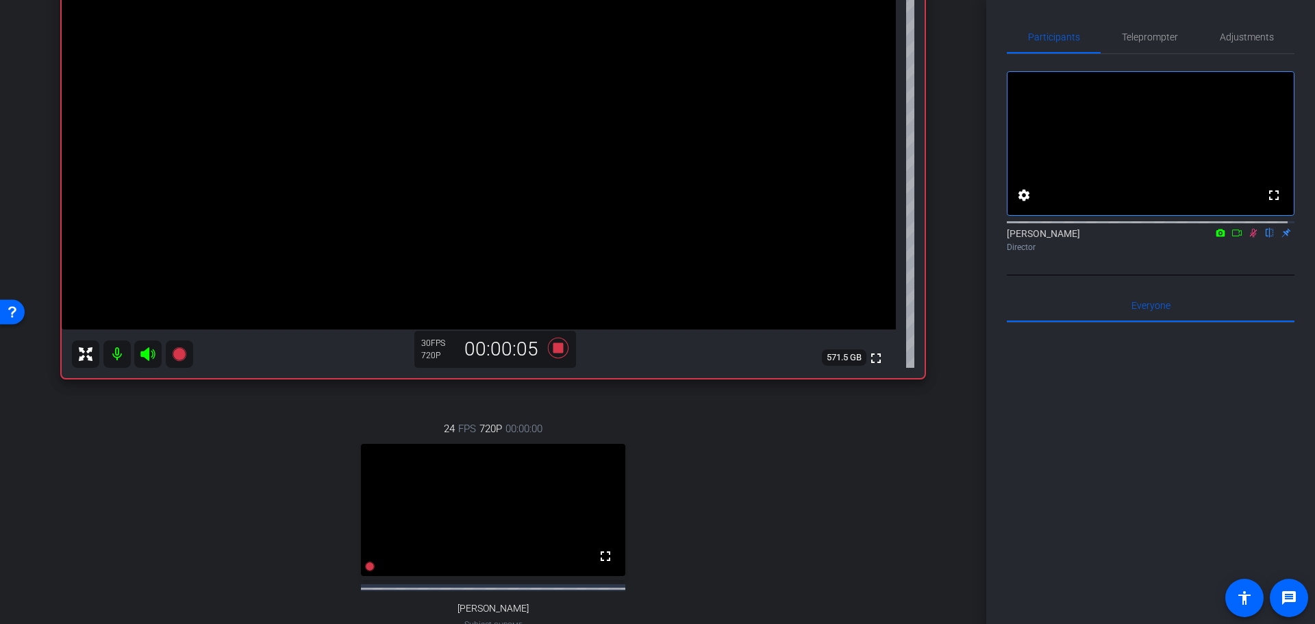
scroll to position [205, 0]
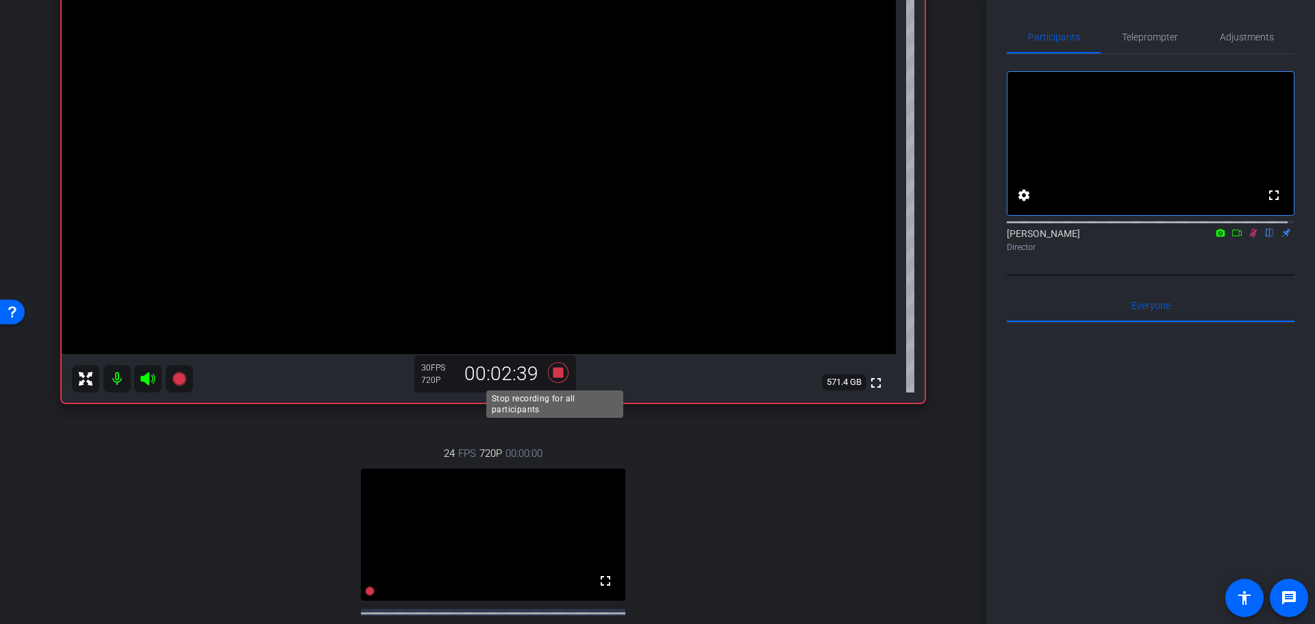
click at [557, 373] on icon at bounding box center [558, 372] width 21 height 21
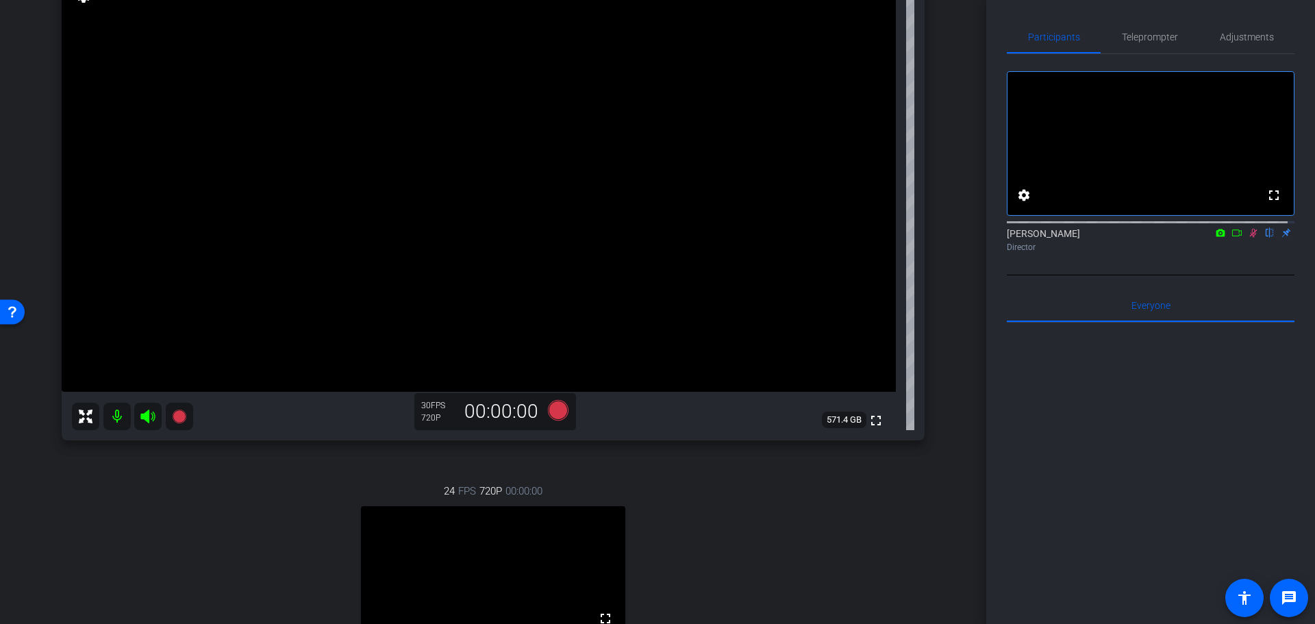
scroll to position [212, 0]
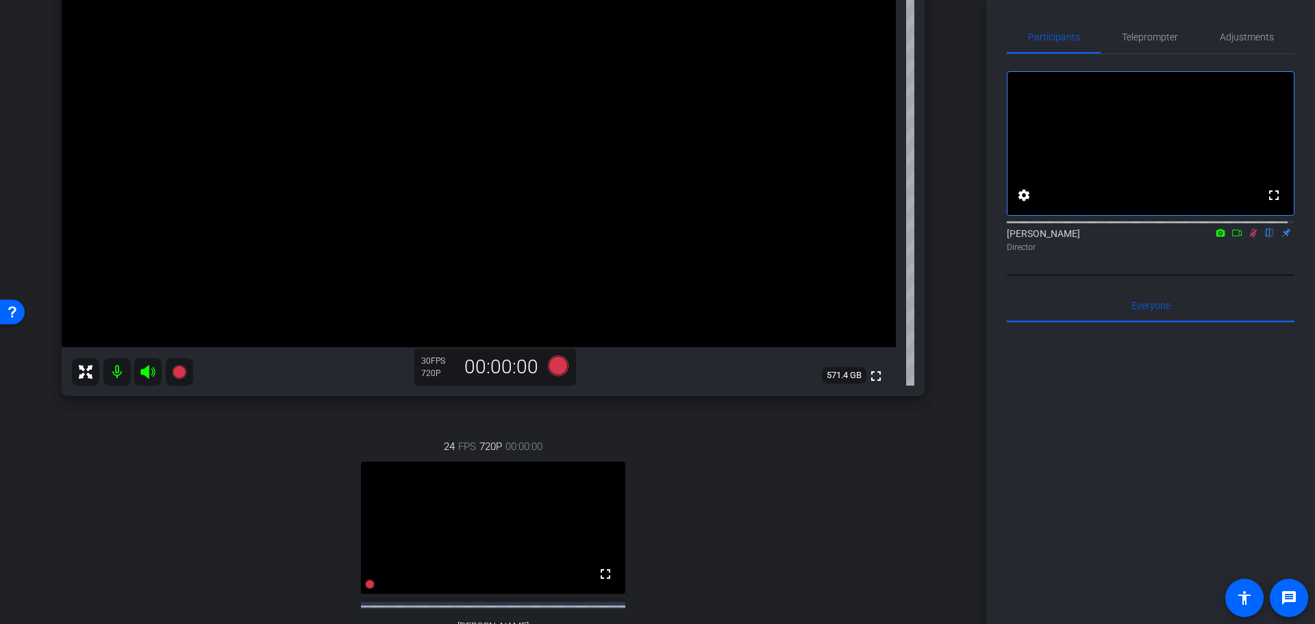
click at [876, 238] on icon at bounding box center [1253, 233] width 11 height 10
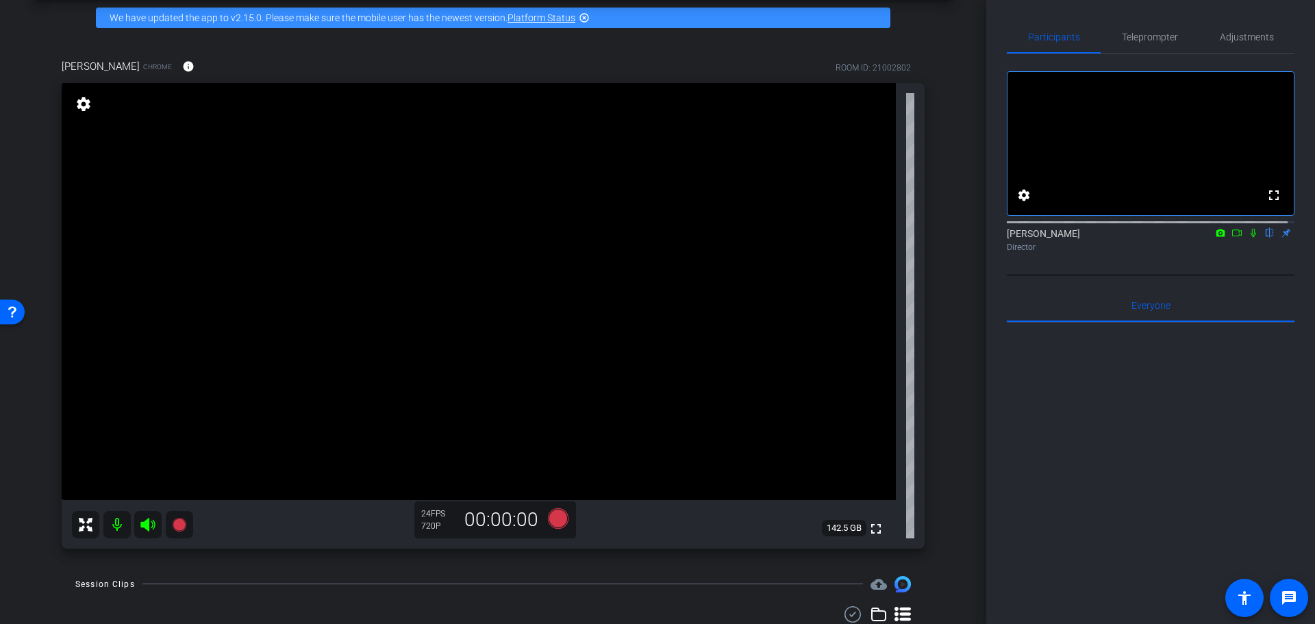
scroll to position [75, 0]
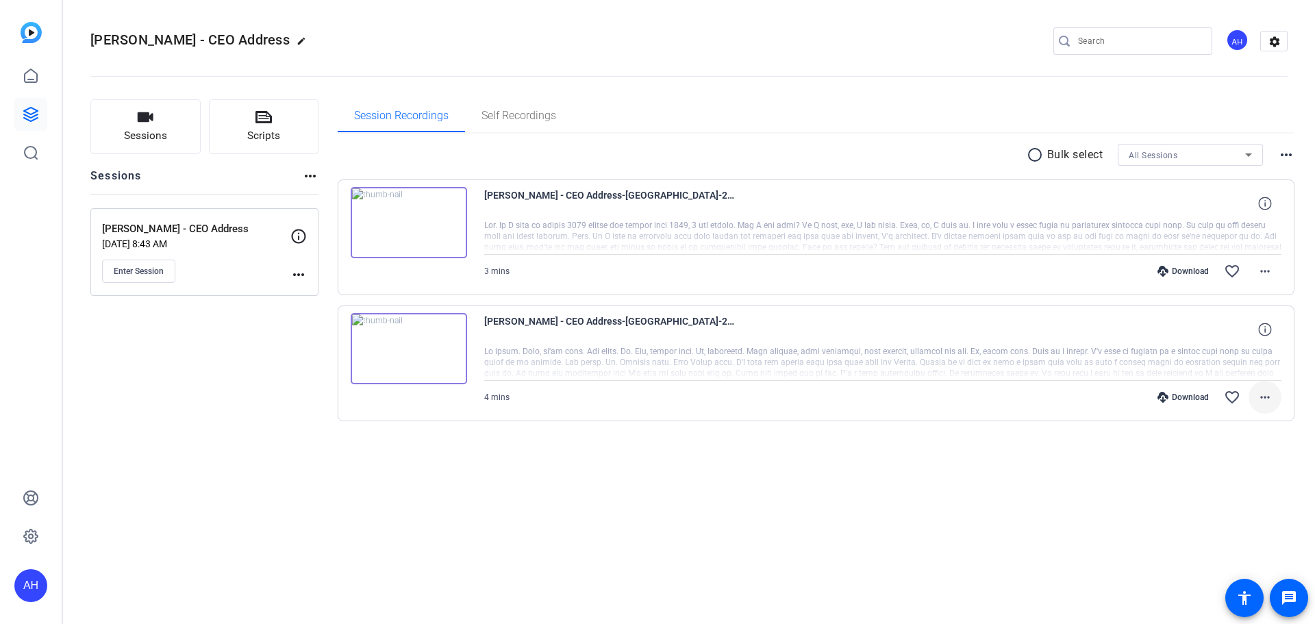
click at [1265, 396] on mat-icon "more_horiz" at bounding box center [1265, 397] width 16 height 16
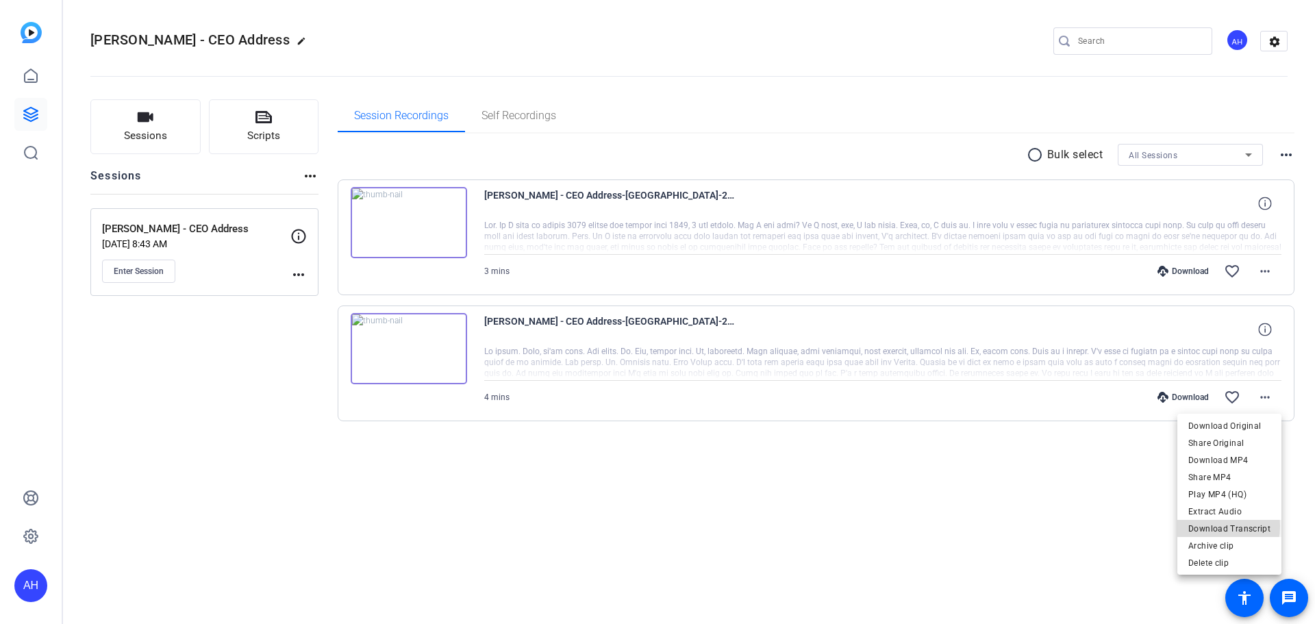
click at [1202, 526] on span "Download Transcript" at bounding box center [1229, 529] width 82 height 16
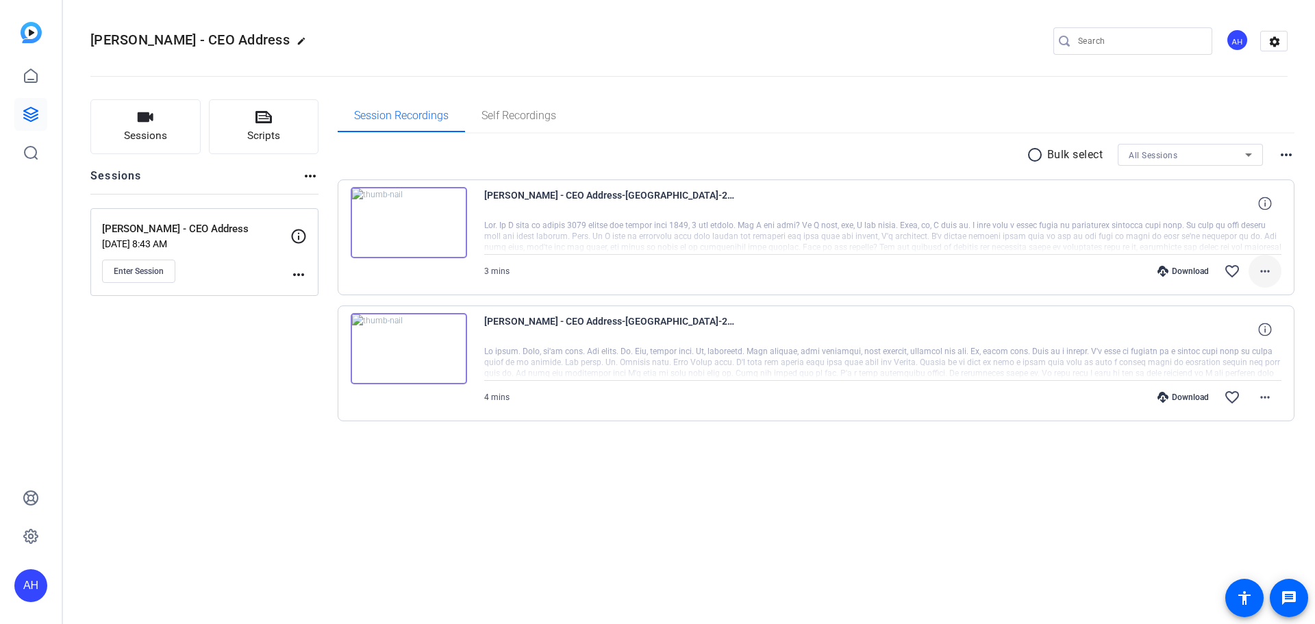
click at [1263, 269] on mat-icon "more_horiz" at bounding box center [1265, 271] width 16 height 16
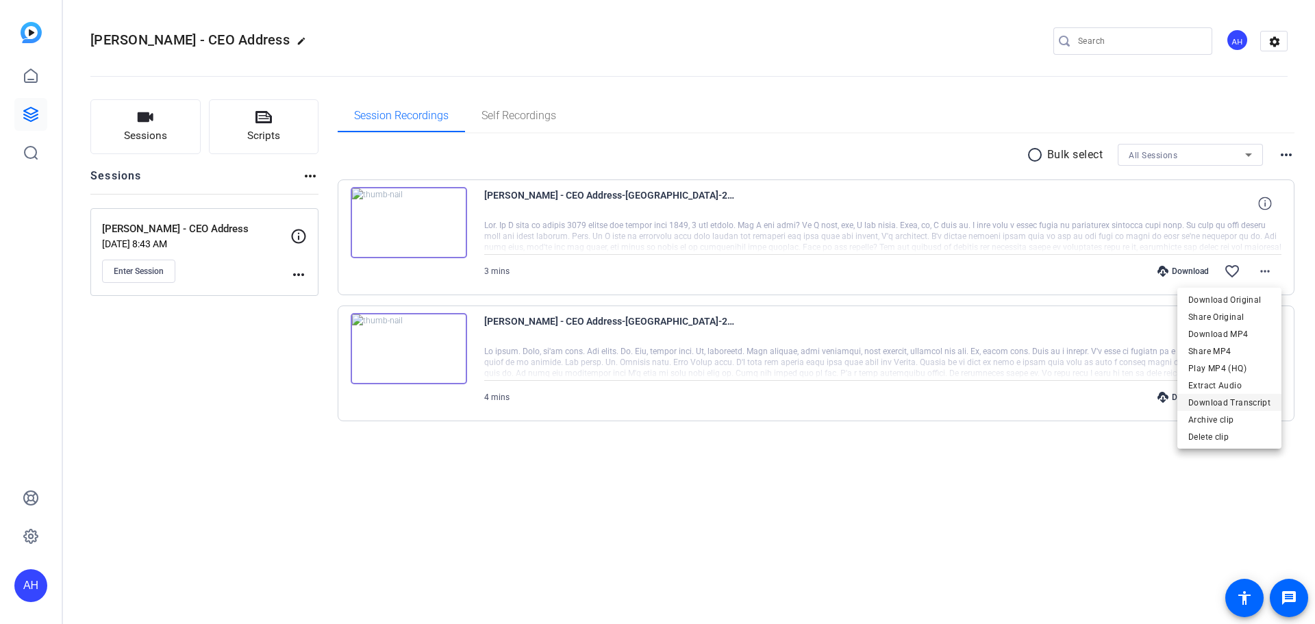
click at [1231, 400] on span "Download Transcript" at bounding box center [1229, 402] width 82 height 16
click at [1265, 394] on mat-icon "more_horiz" at bounding box center [1265, 397] width 16 height 16
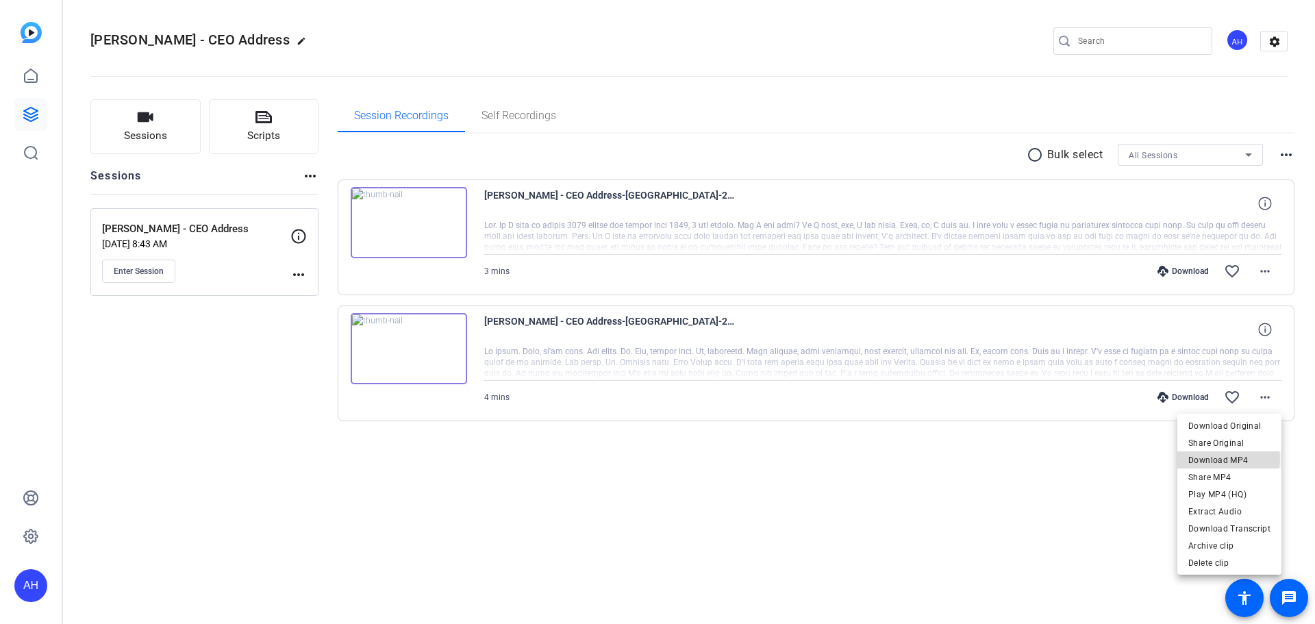
click at [1228, 459] on span "Download MP4" at bounding box center [1229, 460] width 82 height 16
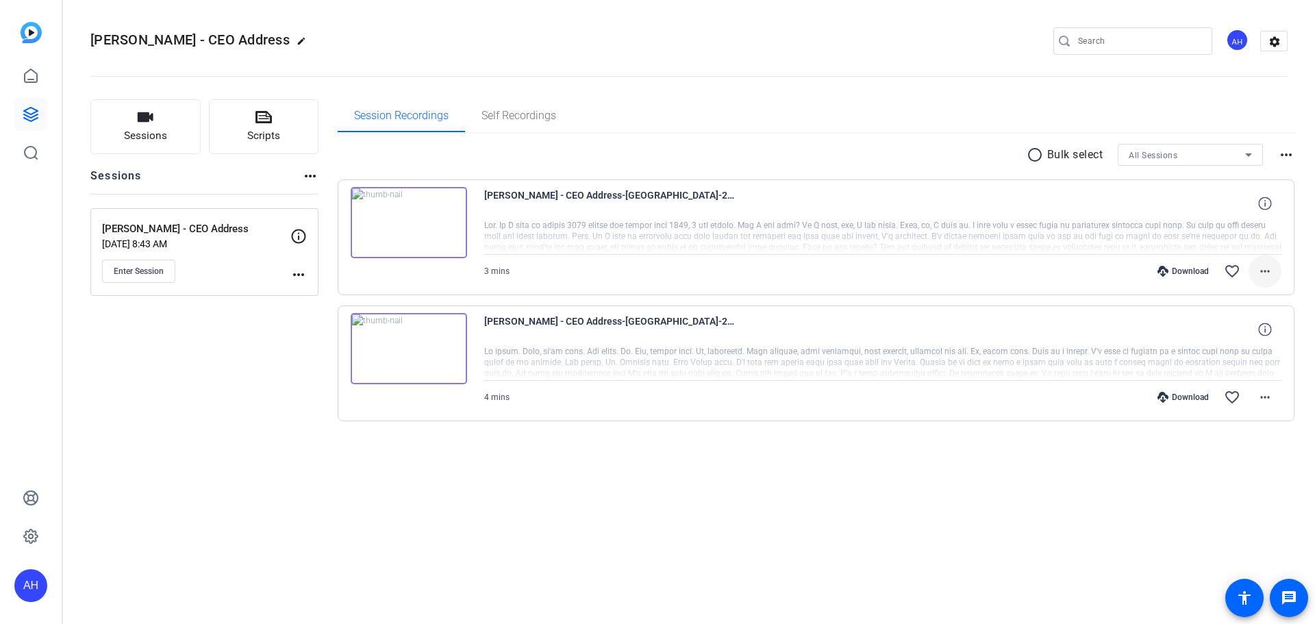
click at [1264, 267] on mat-icon "more_horiz" at bounding box center [1265, 271] width 16 height 16
click at [1225, 330] on span "Download MP4" at bounding box center [1229, 334] width 82 height 16
